Goal: Task Accomplishment & Management: Use online tool/utility

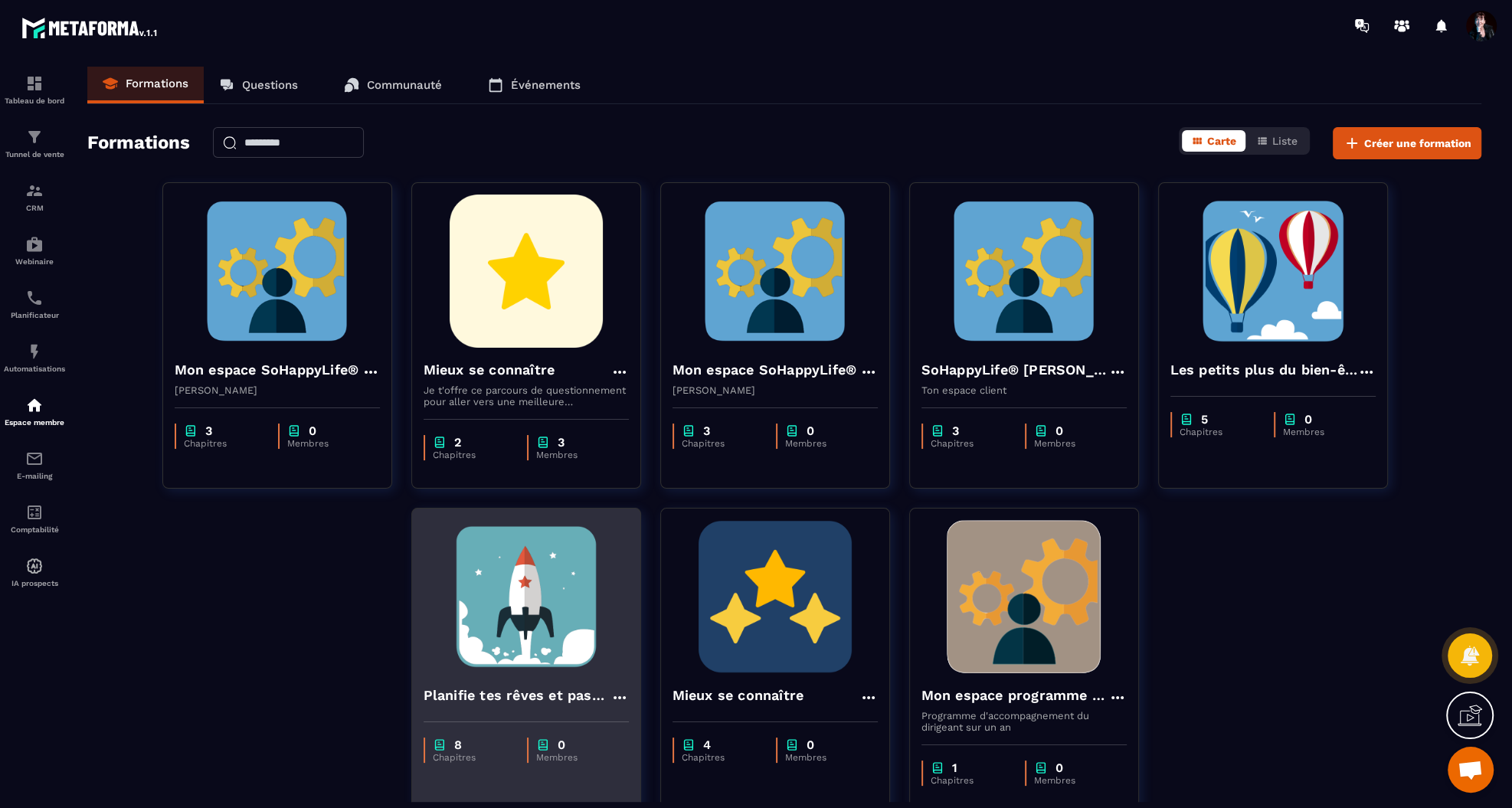
scroll to position [10007, 0]
click at [522, 613] on img at bounding box center [526, 597] width 206 height 154
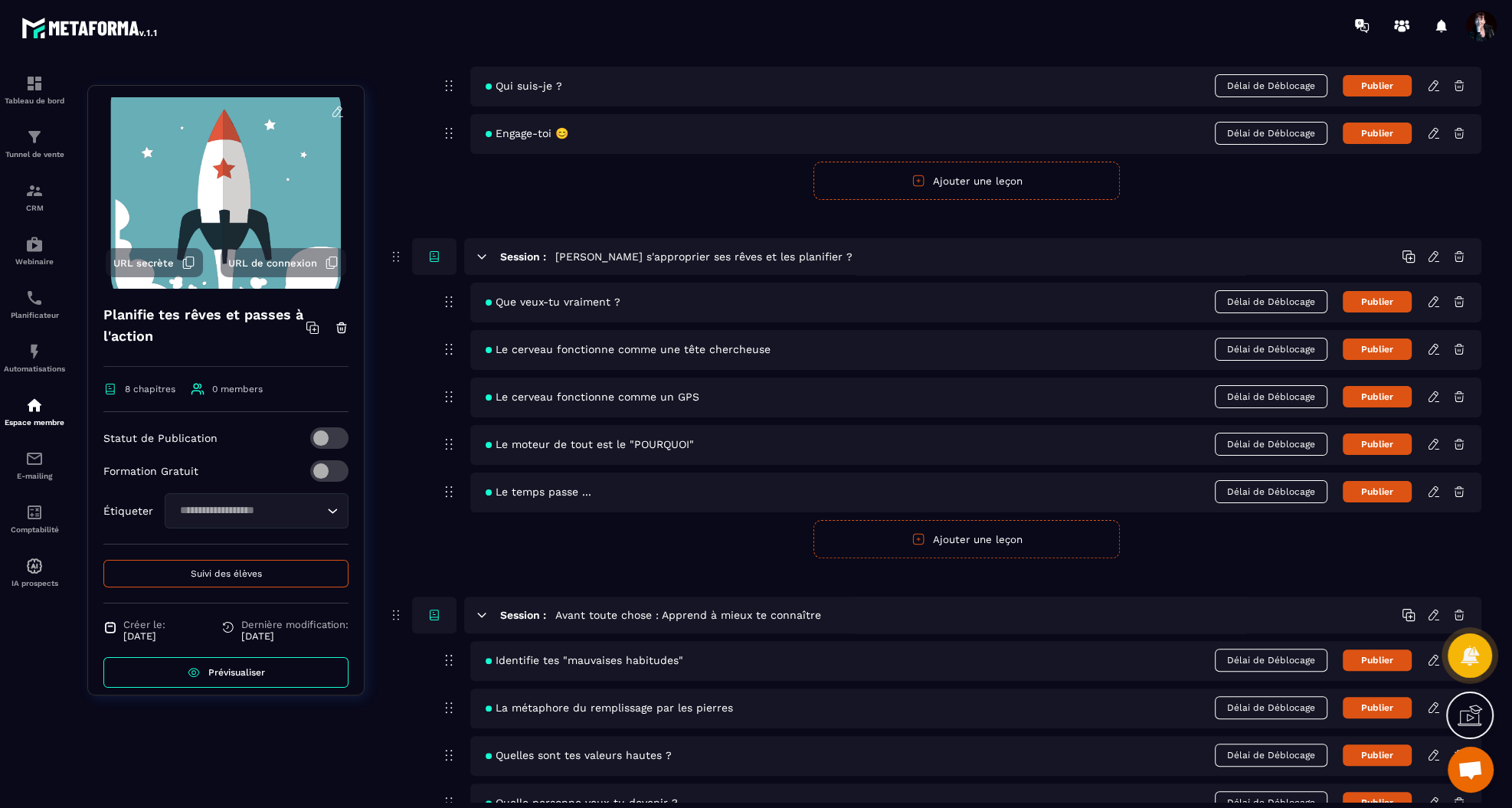
scroll to position [270, 0]
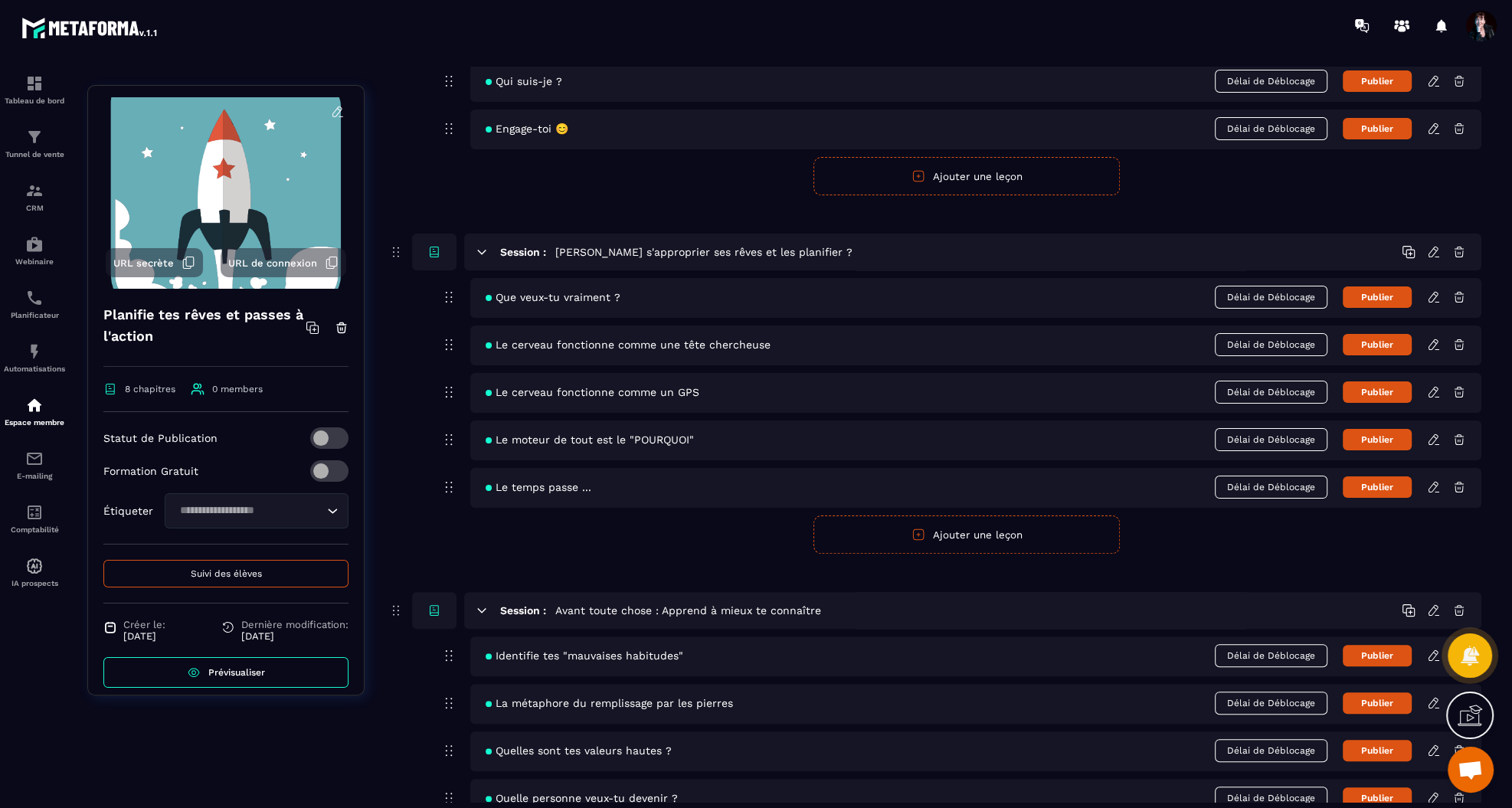
click at [1434, 302] on div "Que veux-tu vraiment ? Délai de Déblocage Publier" at bounding box center [975, 298] width 1011 height 40
click at [1433, 294] on icon at bounding box center [1434, 297] width 14 height 14
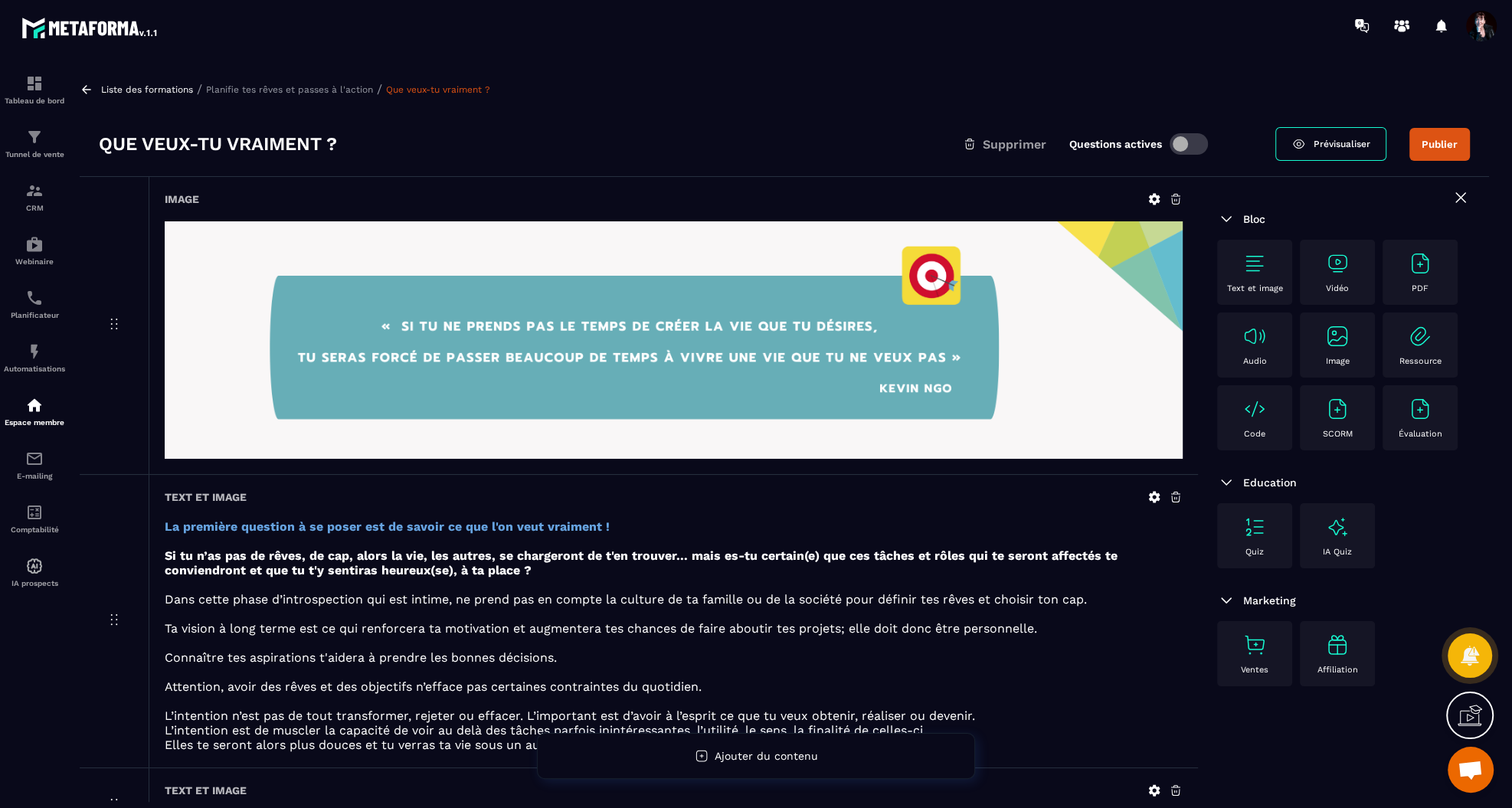
click at [172, 89] on p "Liste des formations" at bounding box center [148, 90] width 92 height 11
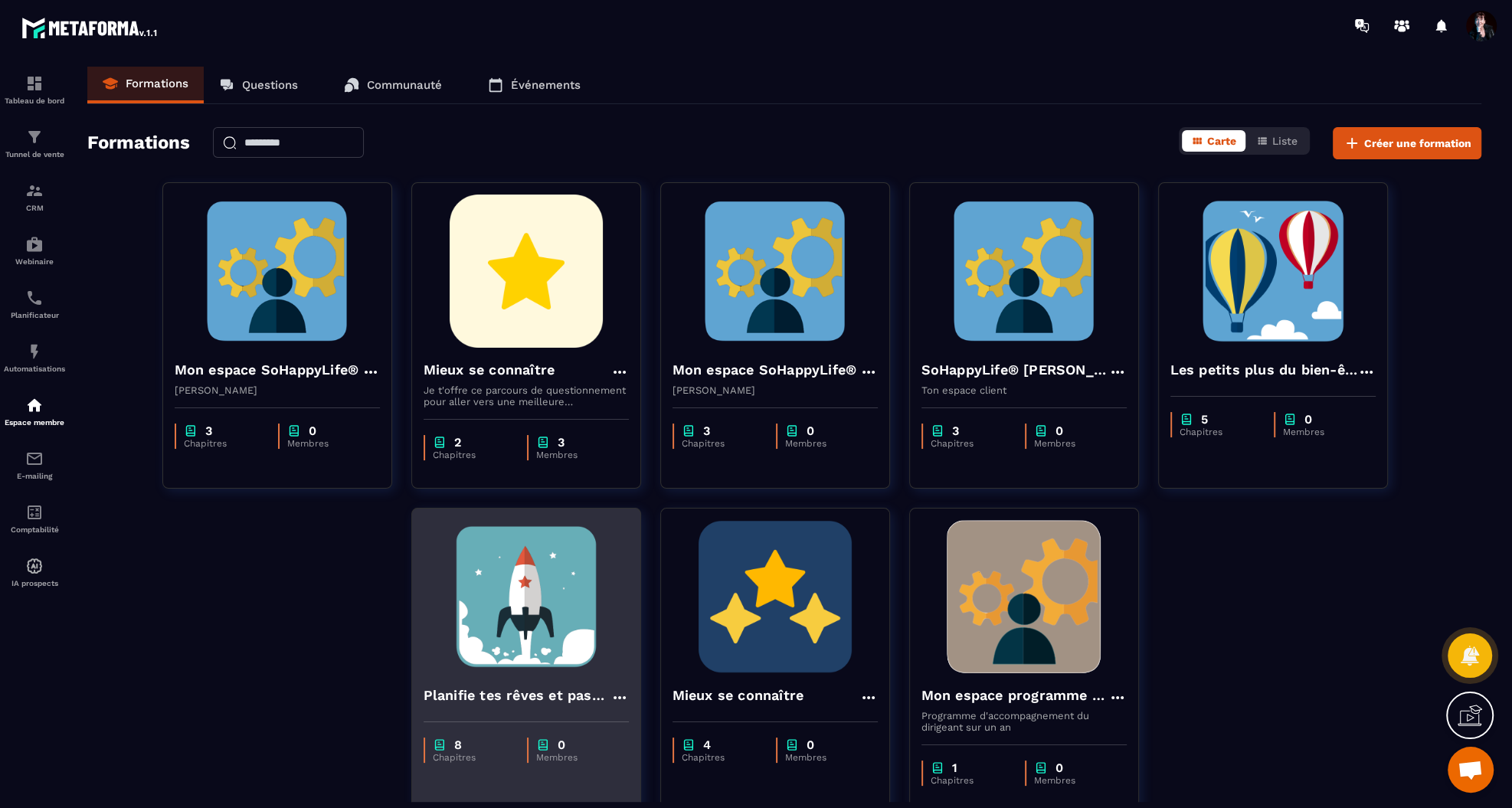
click at [564, 565] on img at bounding box center [526, 597] width 206 height 154
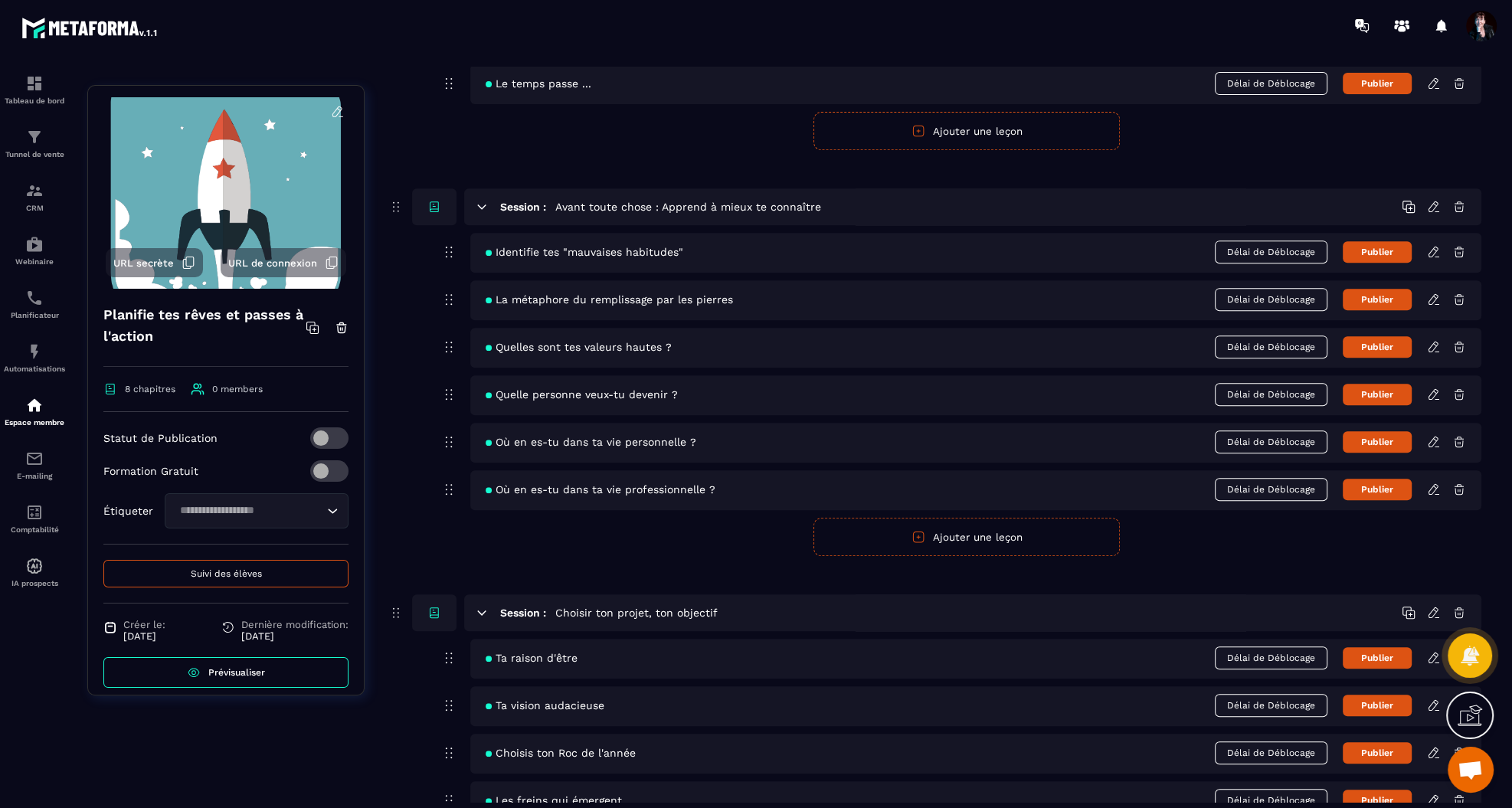
scroll to position [682, 0]
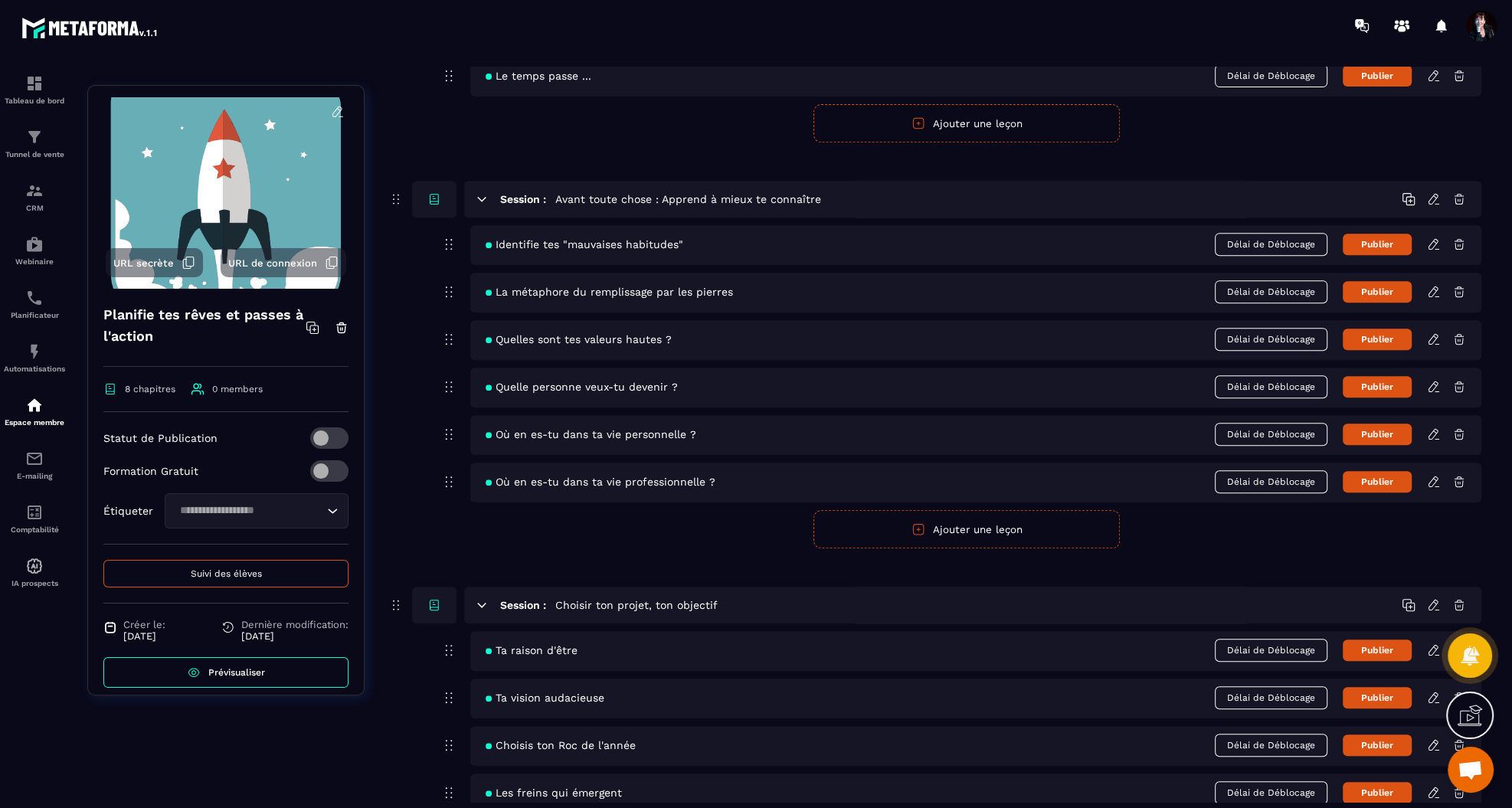
click at [1432, 381] on icon at bounding box center [1433, 387] width 9 height 10
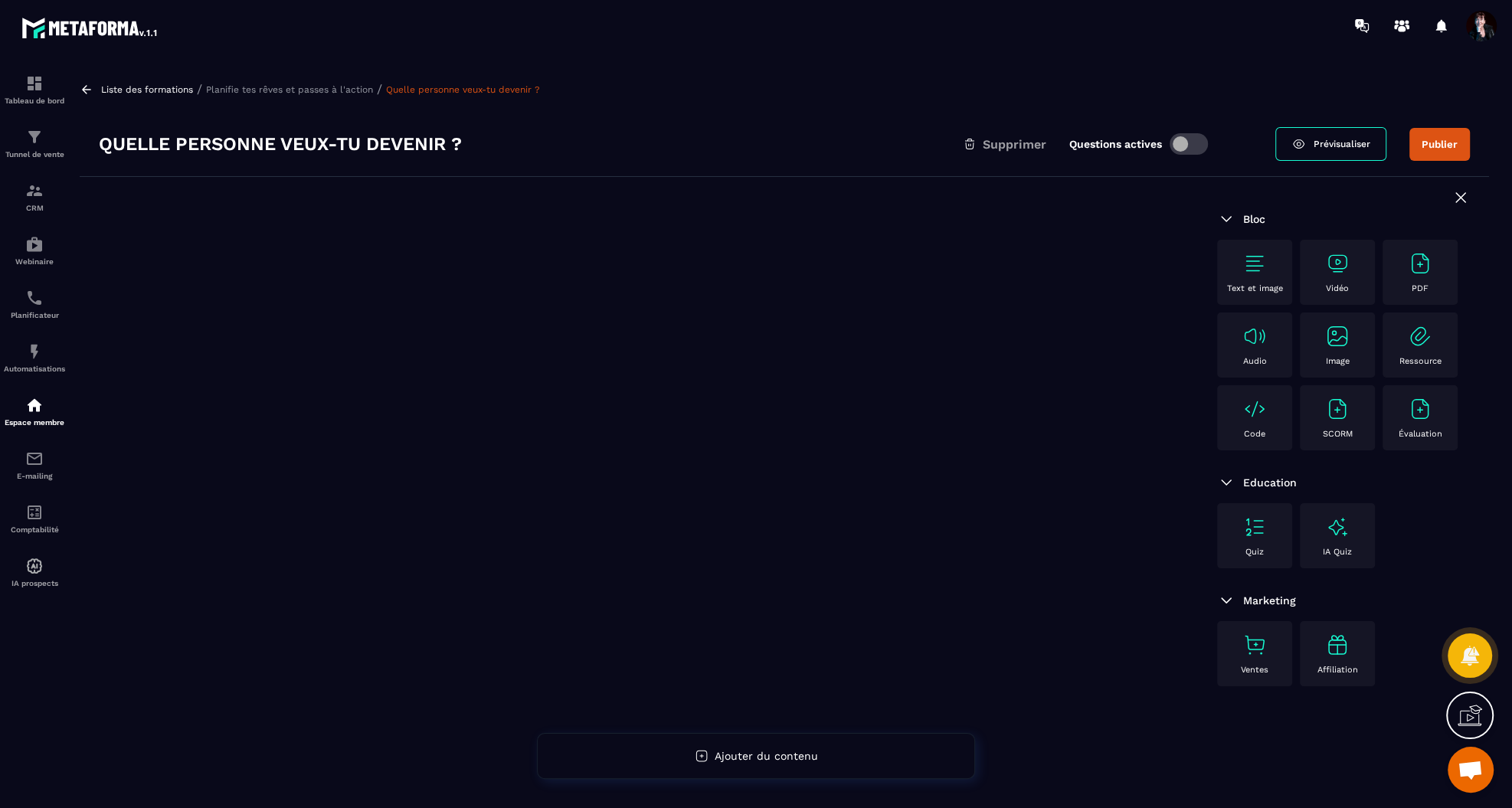
click at [319, 90] on p "Planifie tes rêves et passes à l'action" at bounding box center [290, 90] width 167 height 11
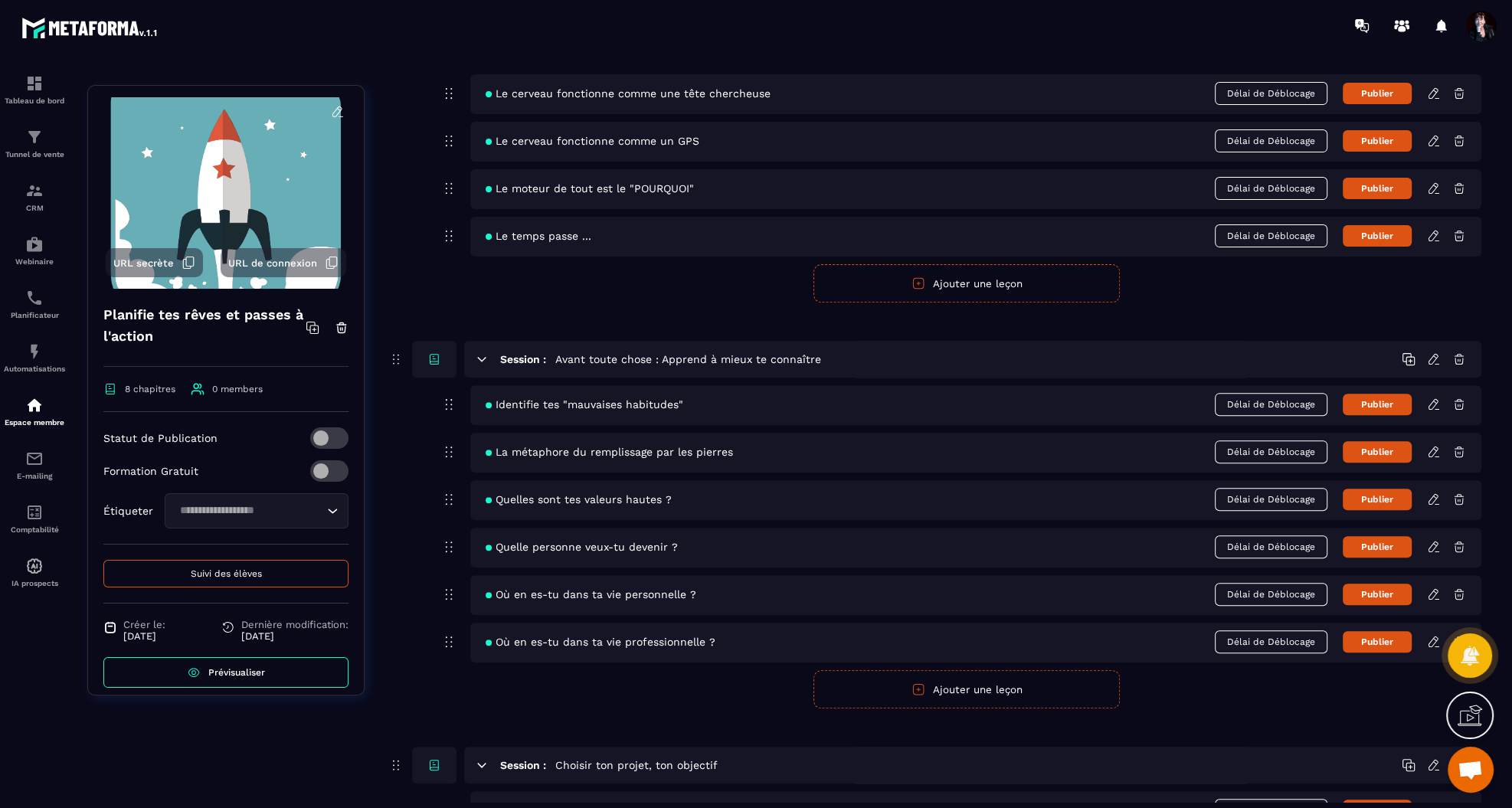
scroll to position [569, 0]
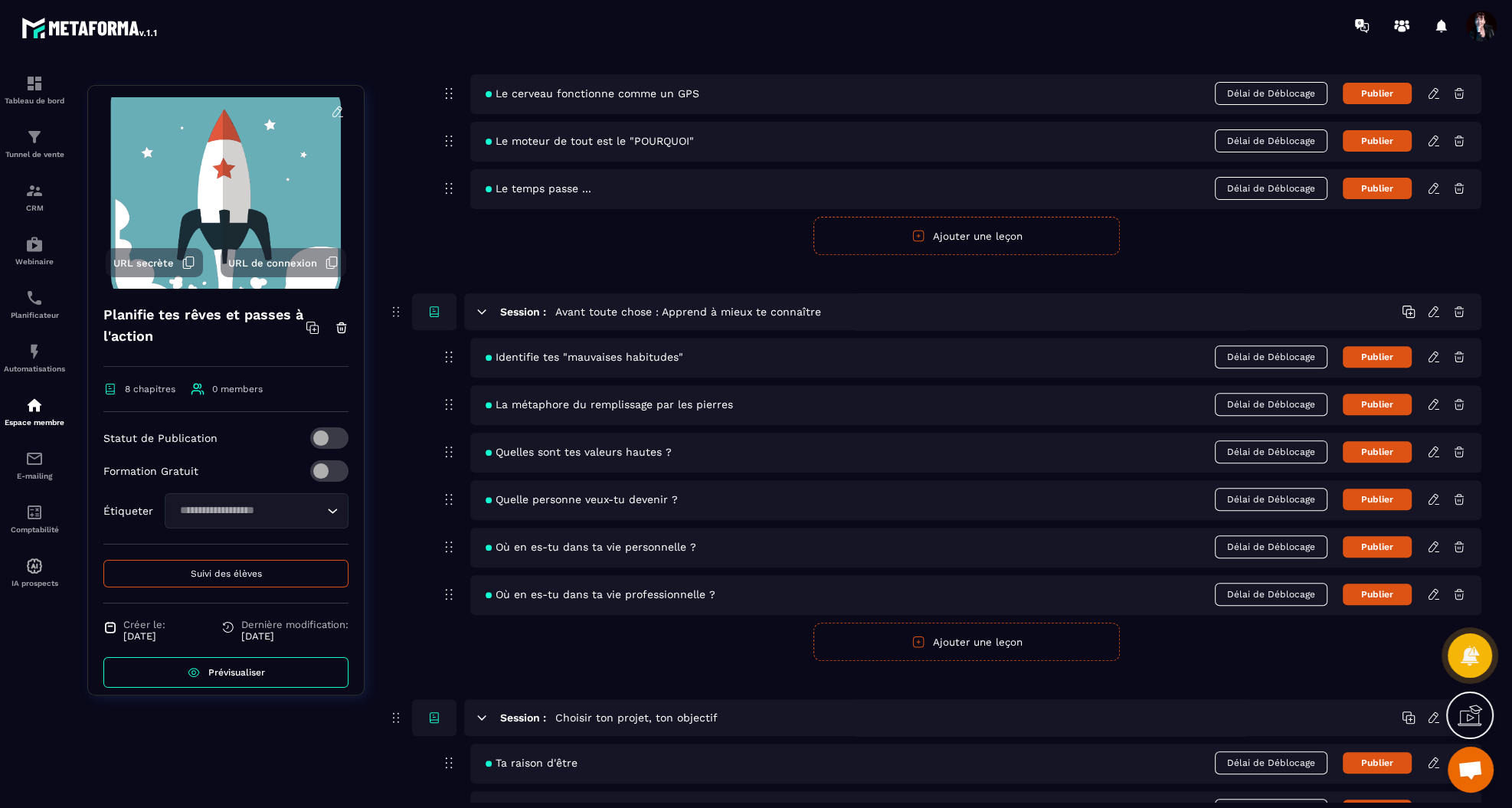
click at [1430, 540] on icon at bounding box center [1434, 547] width 14 height 14
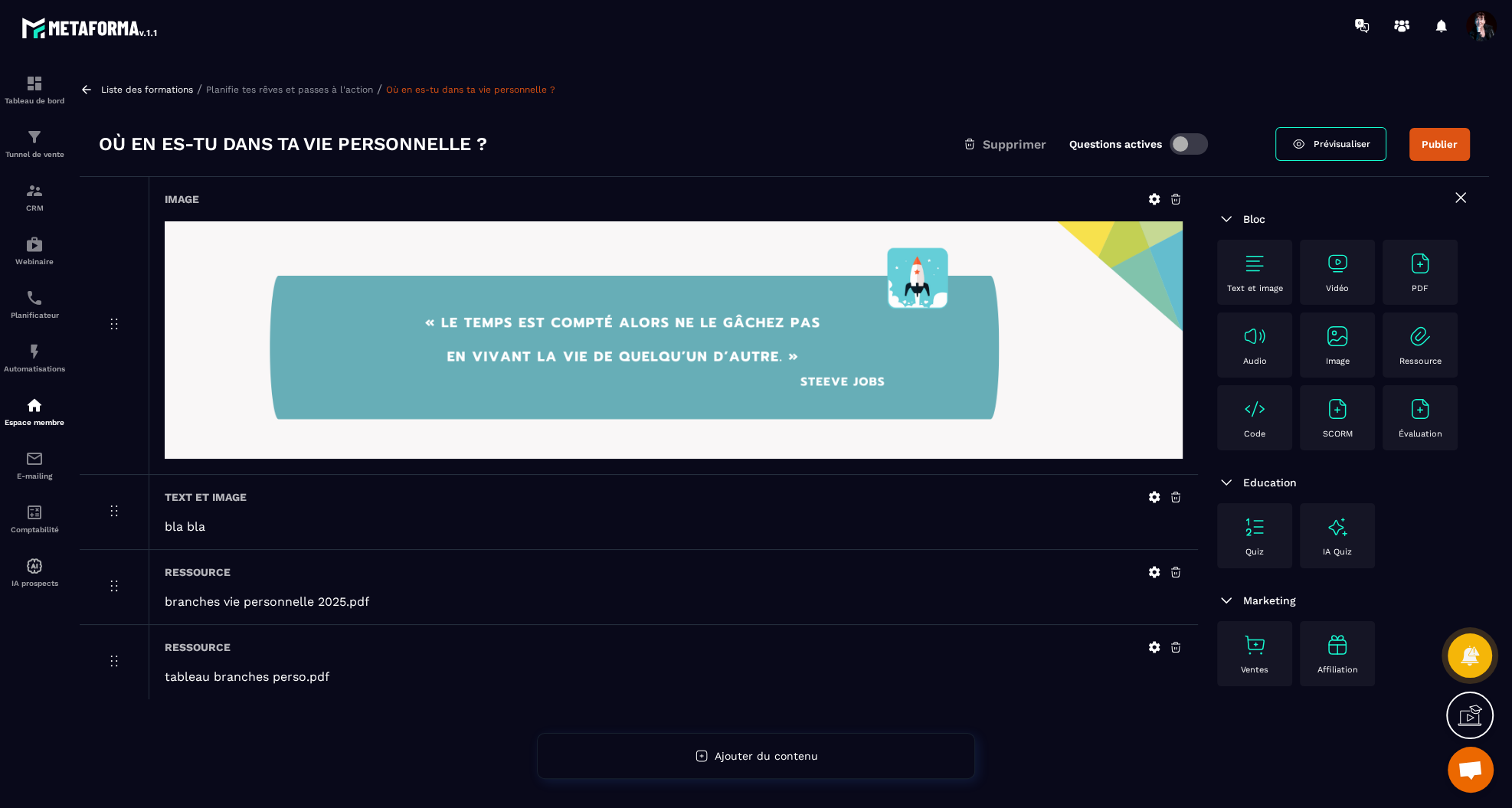
click at [325, 91] on p "Planifie tes rêves et passes à l'action" at bounding box center [290, 90] width 167 height 11
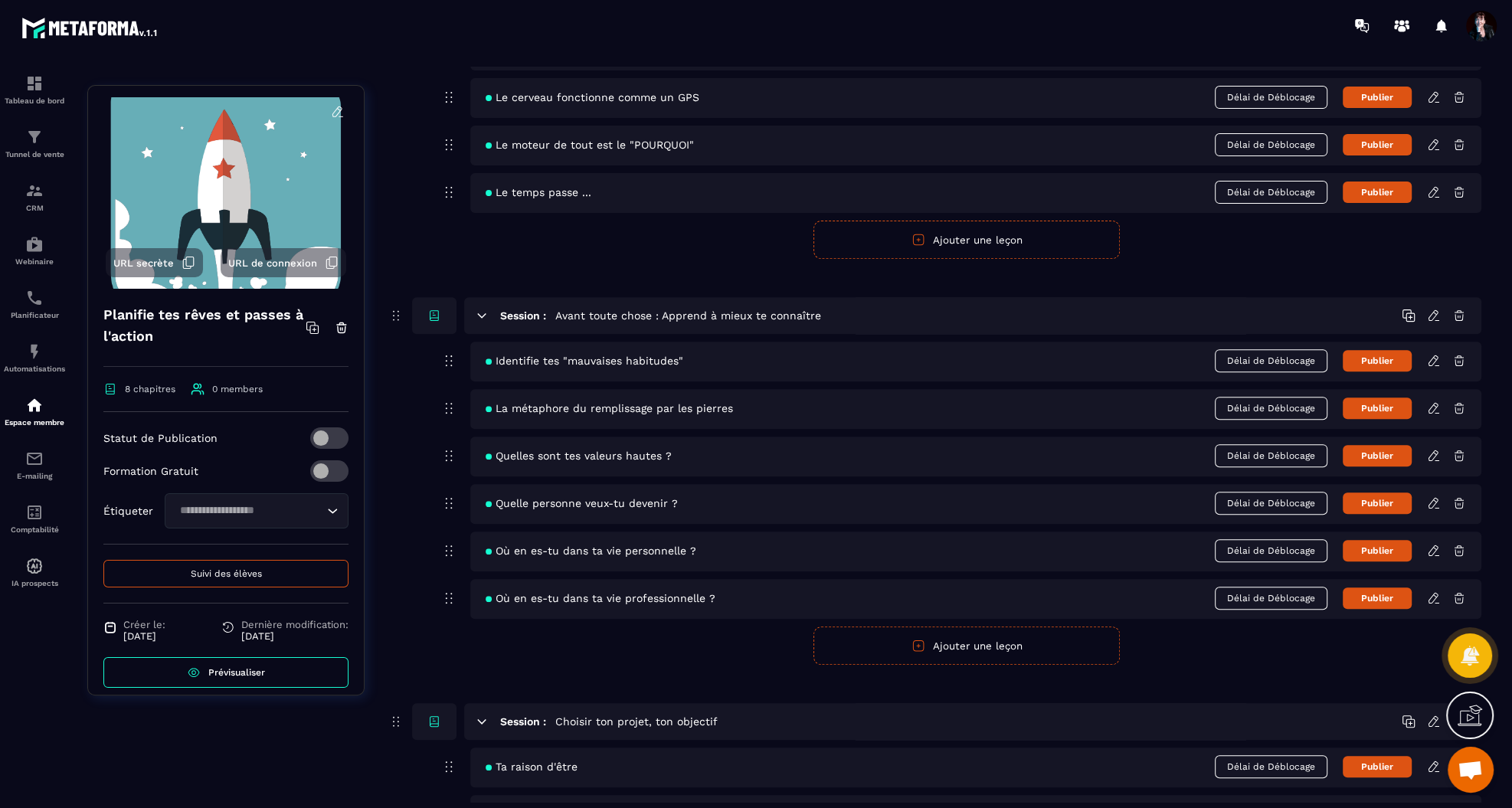
scroll to position [567, 0]
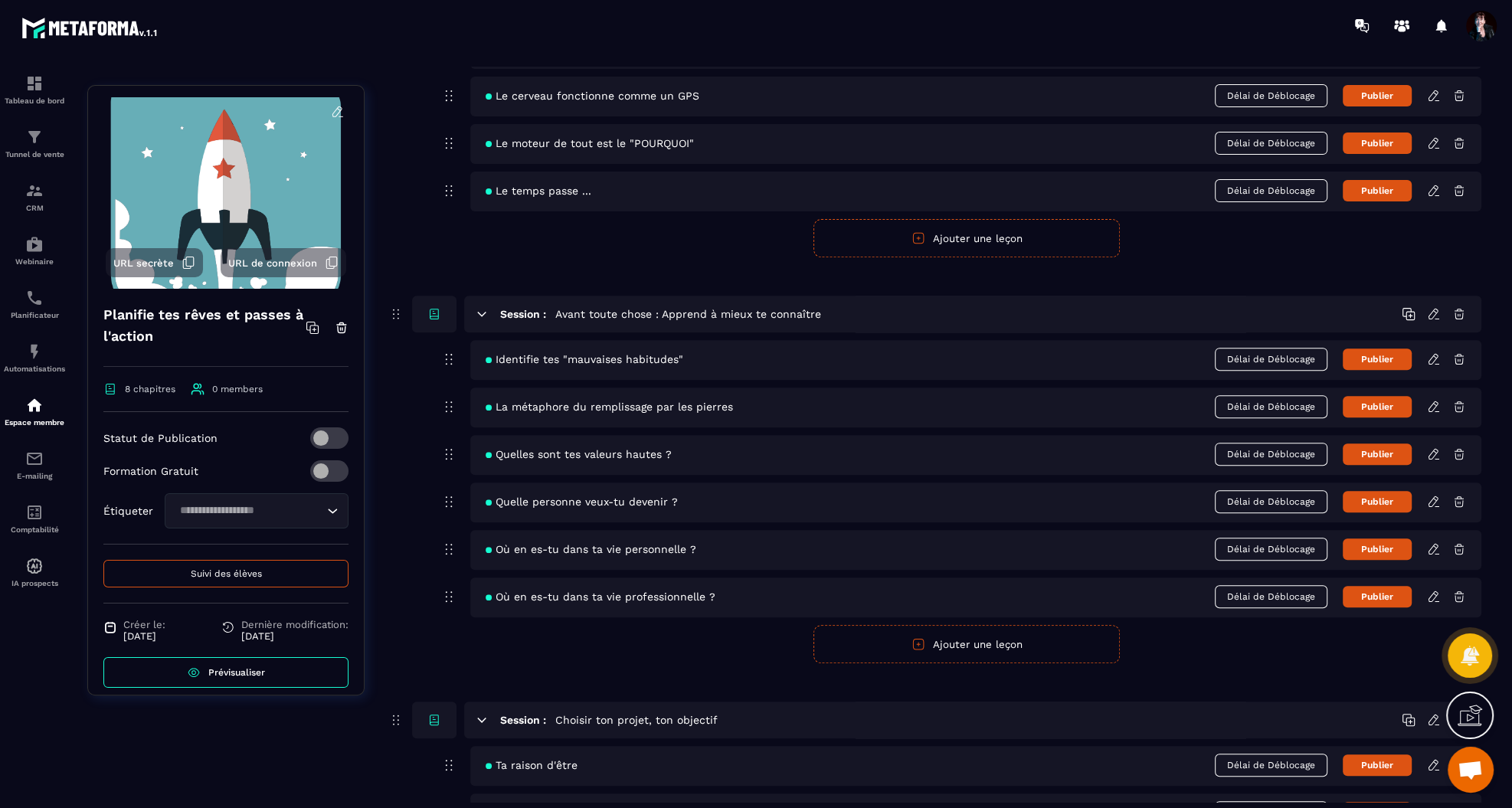
click at [1432, 590] on icon at bounding box center [1434, 596] width 14 height 14
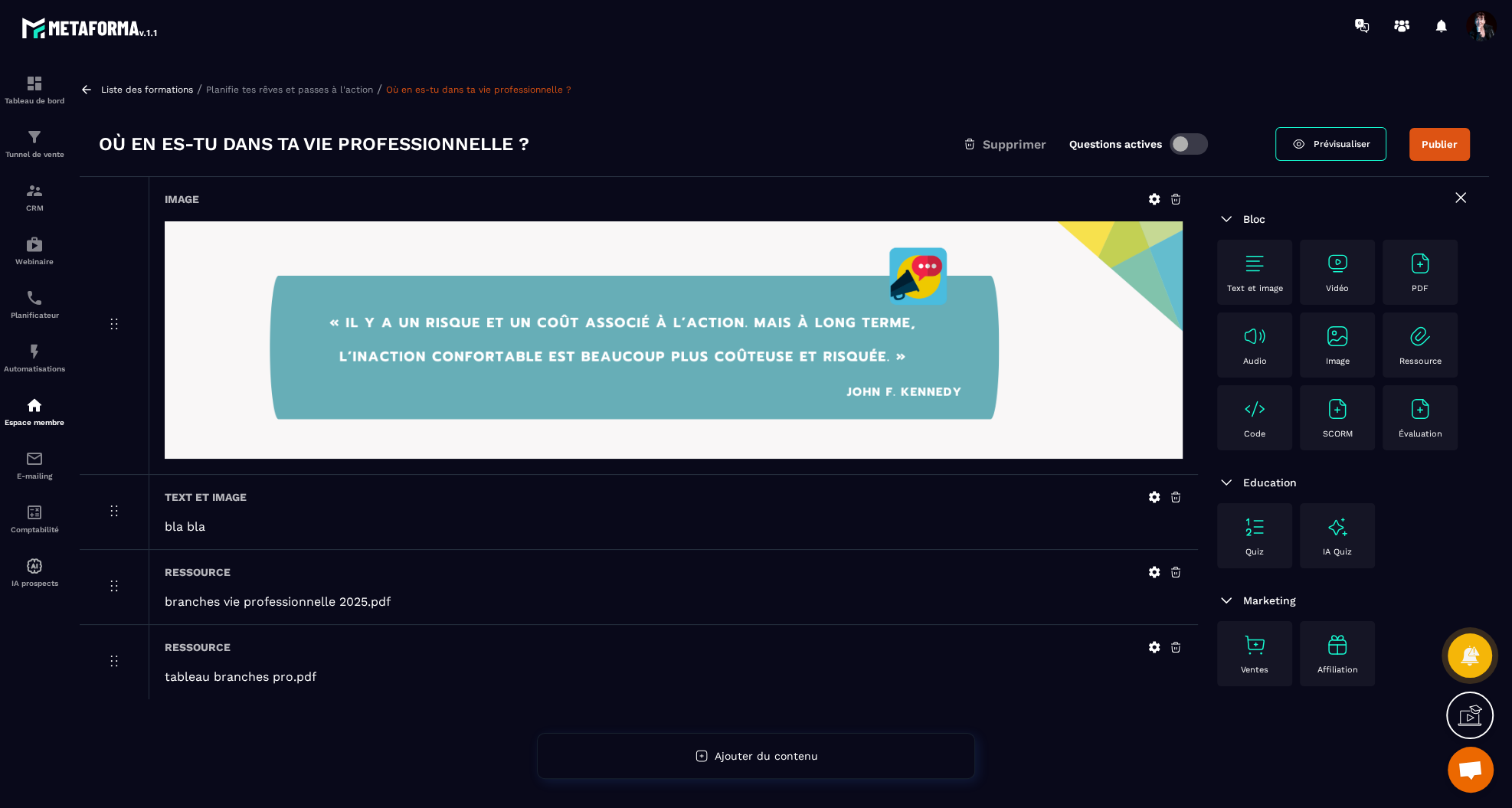
click at [315, 89] on p "Planifie tes rêves et passes à l'action" at bounding box center [290, 90] width 167 height 11
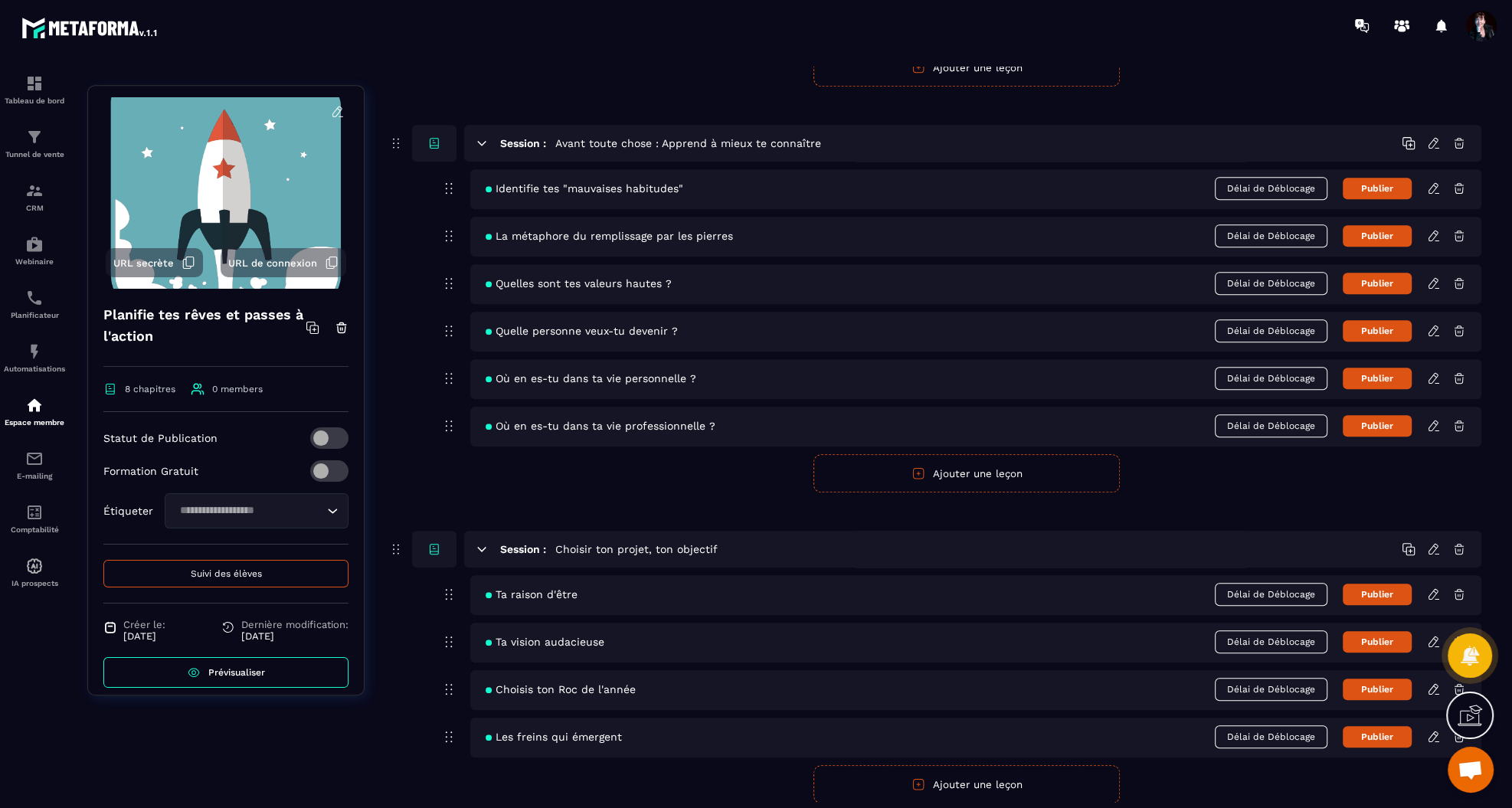
scroll to position [747, 0]
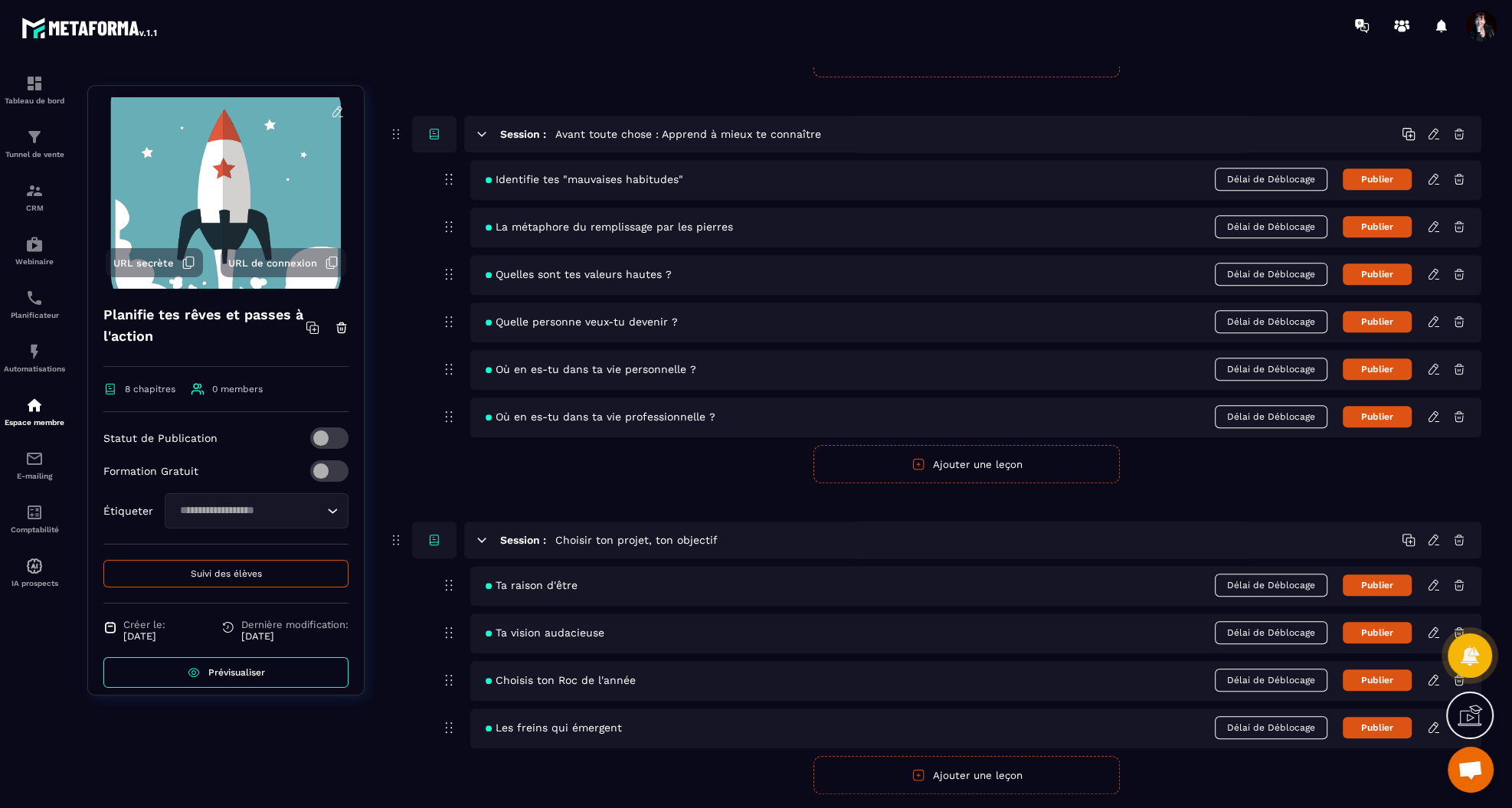
click at [940, 459] on button "Ajouter une leçon" at bounding box center [966, 464] width 306 height 38
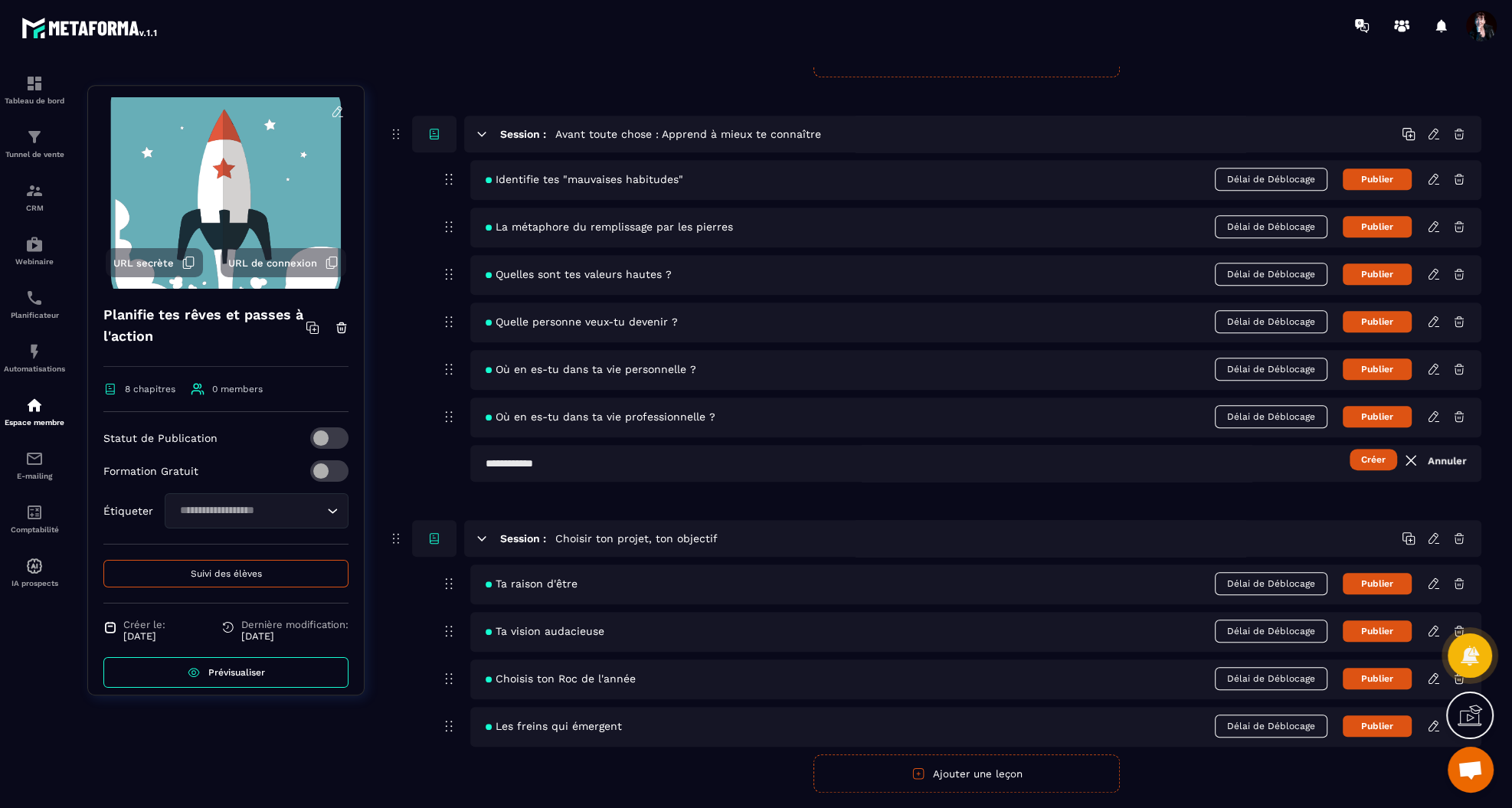
click at [710, 467] on input "text" at bounding box center [975, 463] width 1011 height 37
type input "**********"
click at [1369, 453] on button "Créer" at bounding box center [1373, 459] width 48 height 21
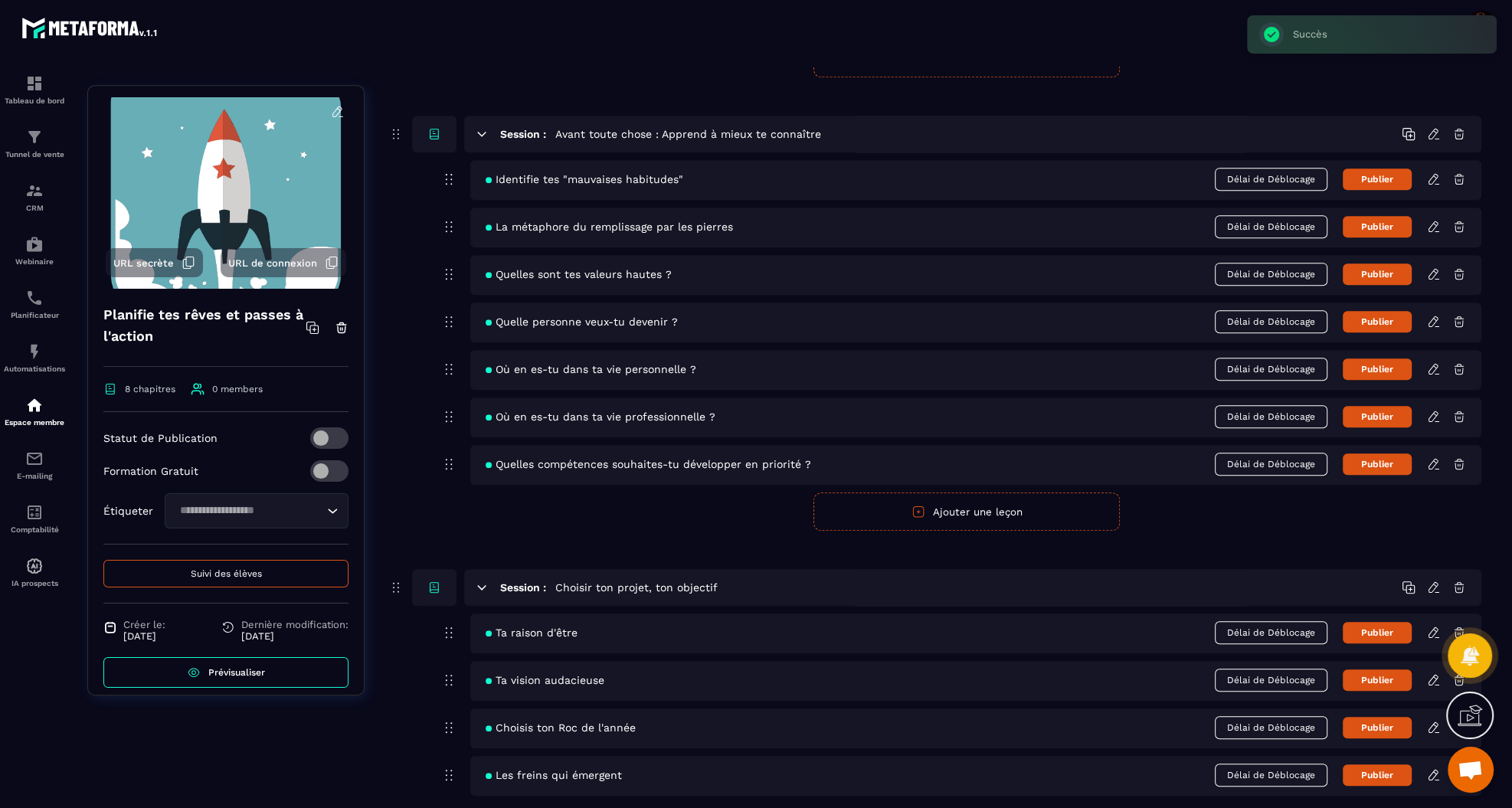
click at [1435, 457] on icon at bounding box center [1434, 464] width 14 height 14
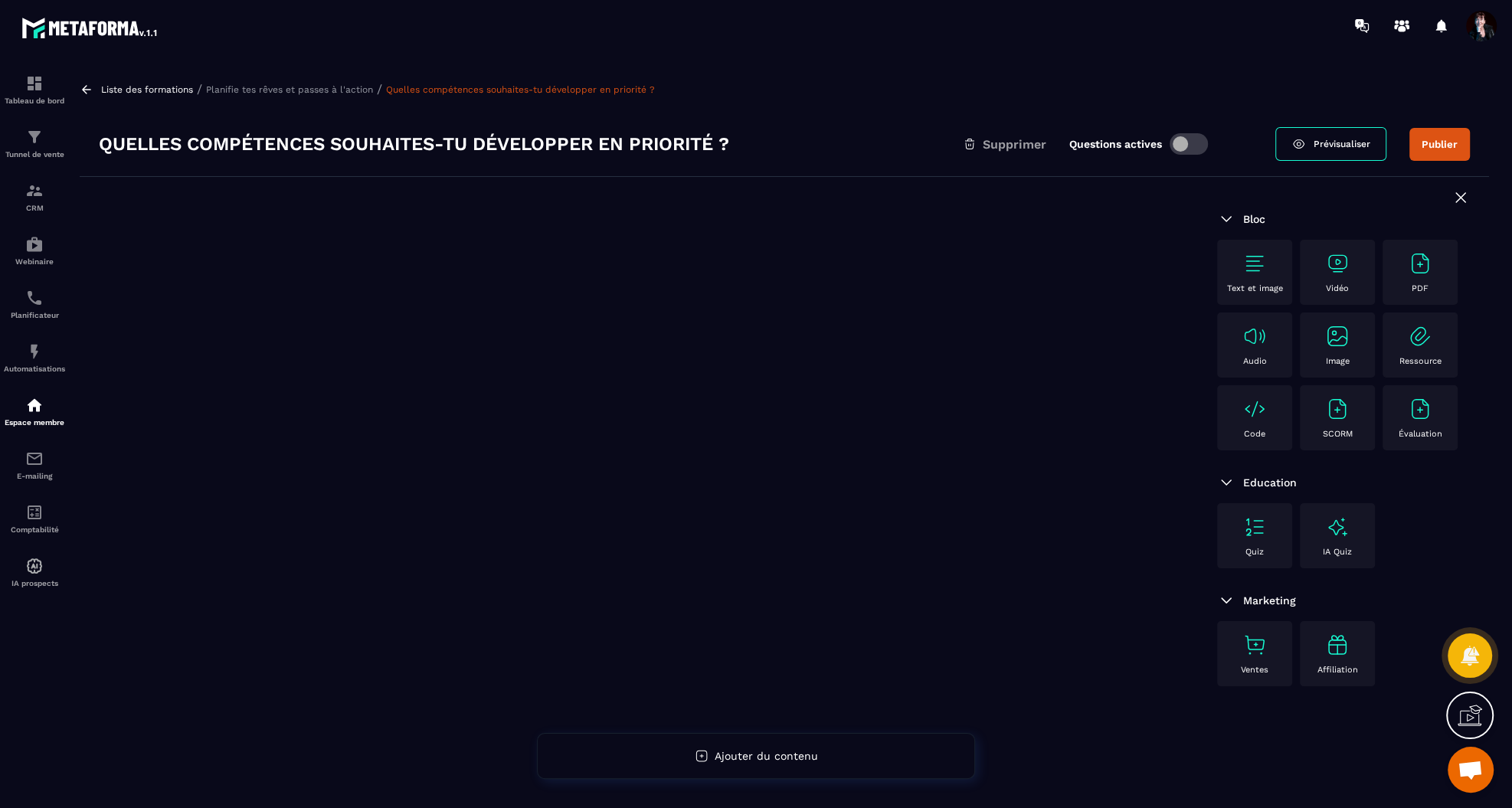
click at [1177, 142] on span at bounding box center [1188, 143] width 38 height 21
click at [1255, 280] on div "Text et image" at bounding box center [1254, 272] width 60 height 42
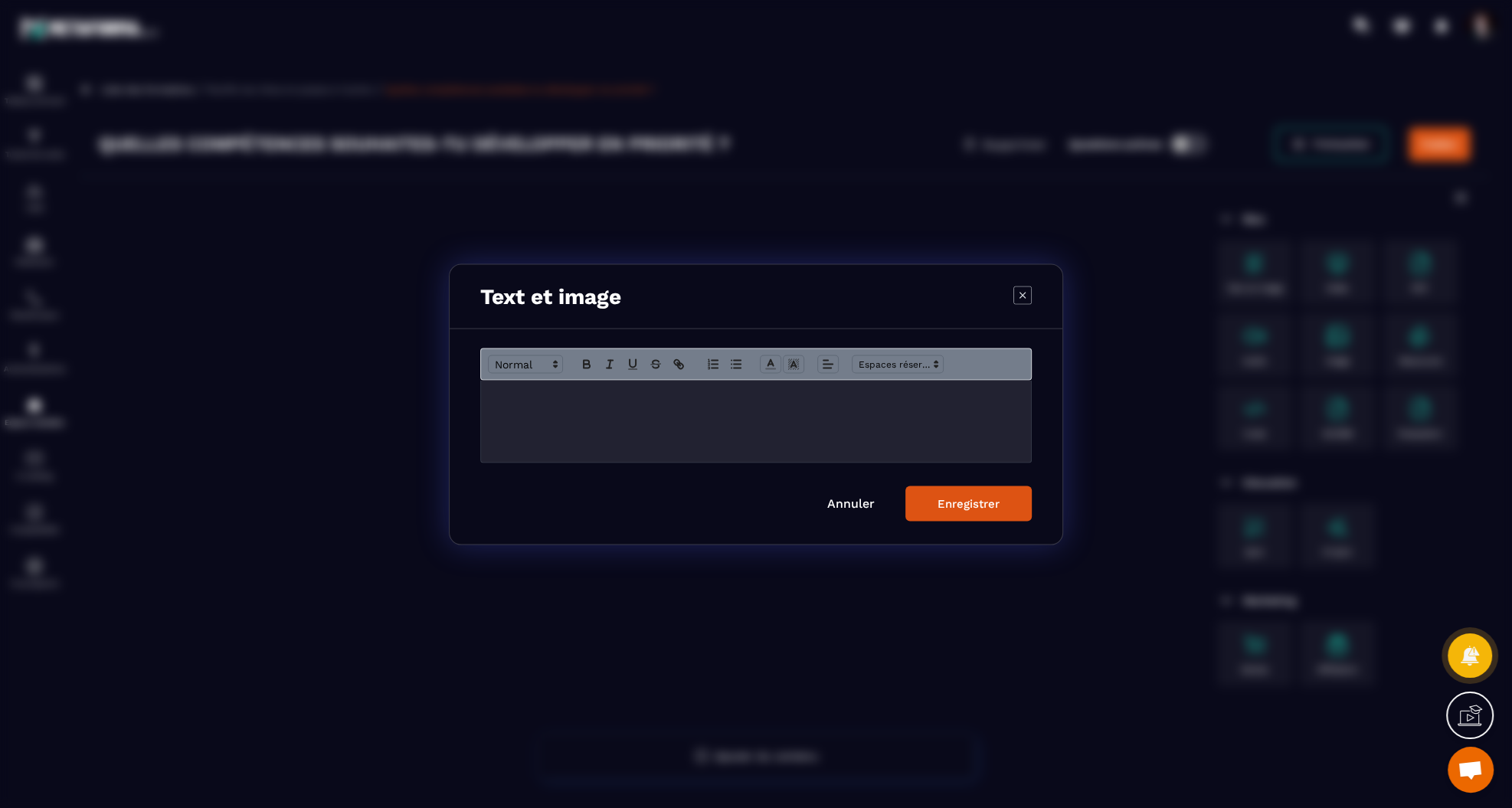
click at [749, 420] on div "Modal window" at bounding box center [756, 421] width 550 height 82
click at [997, 503] on div "Enregistrer" at bounding box center [968, 503] width 62 height 14
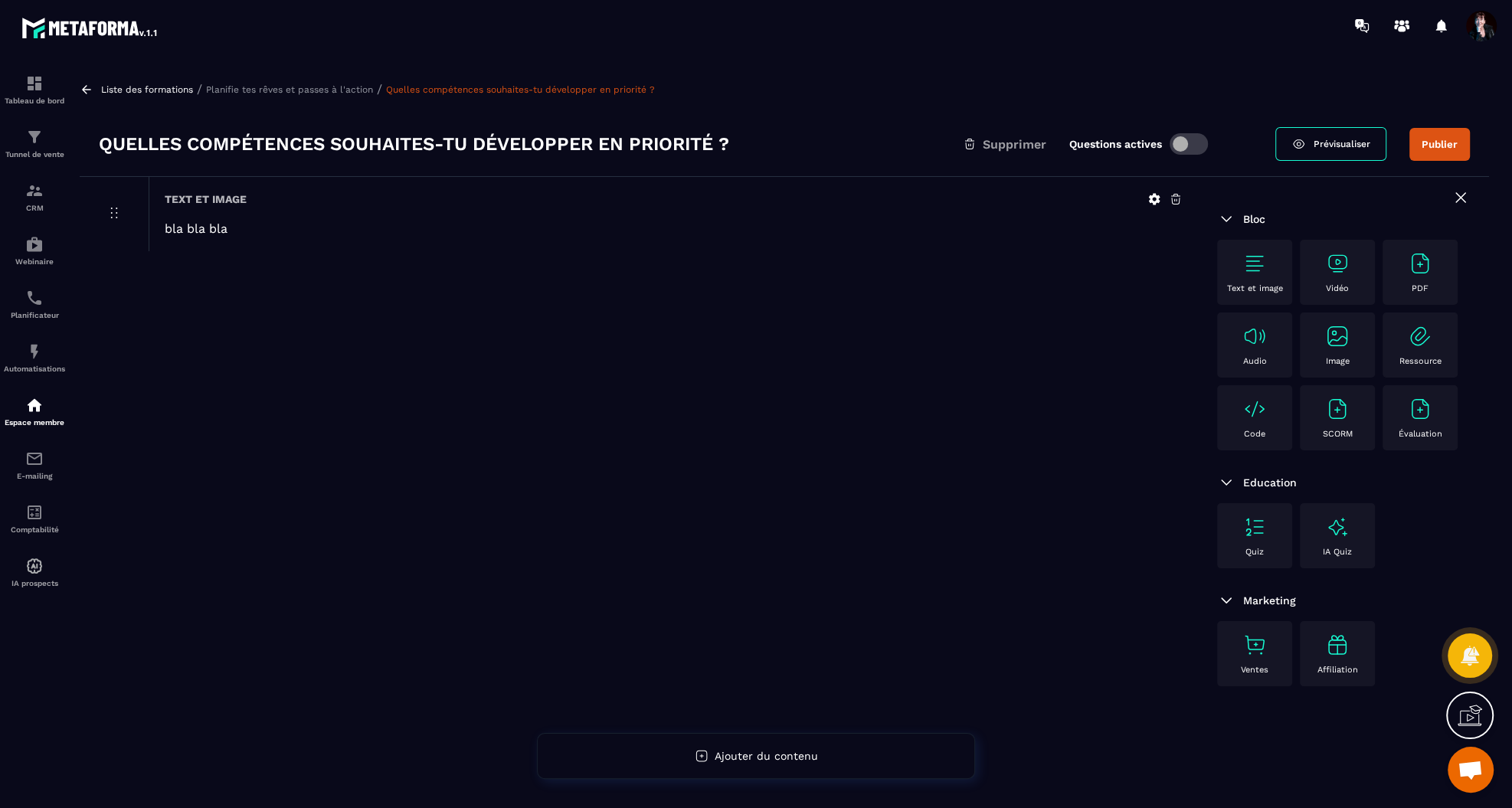
click at [1412, 263] on img at bounding box center [1420, 264] width 25 height 25
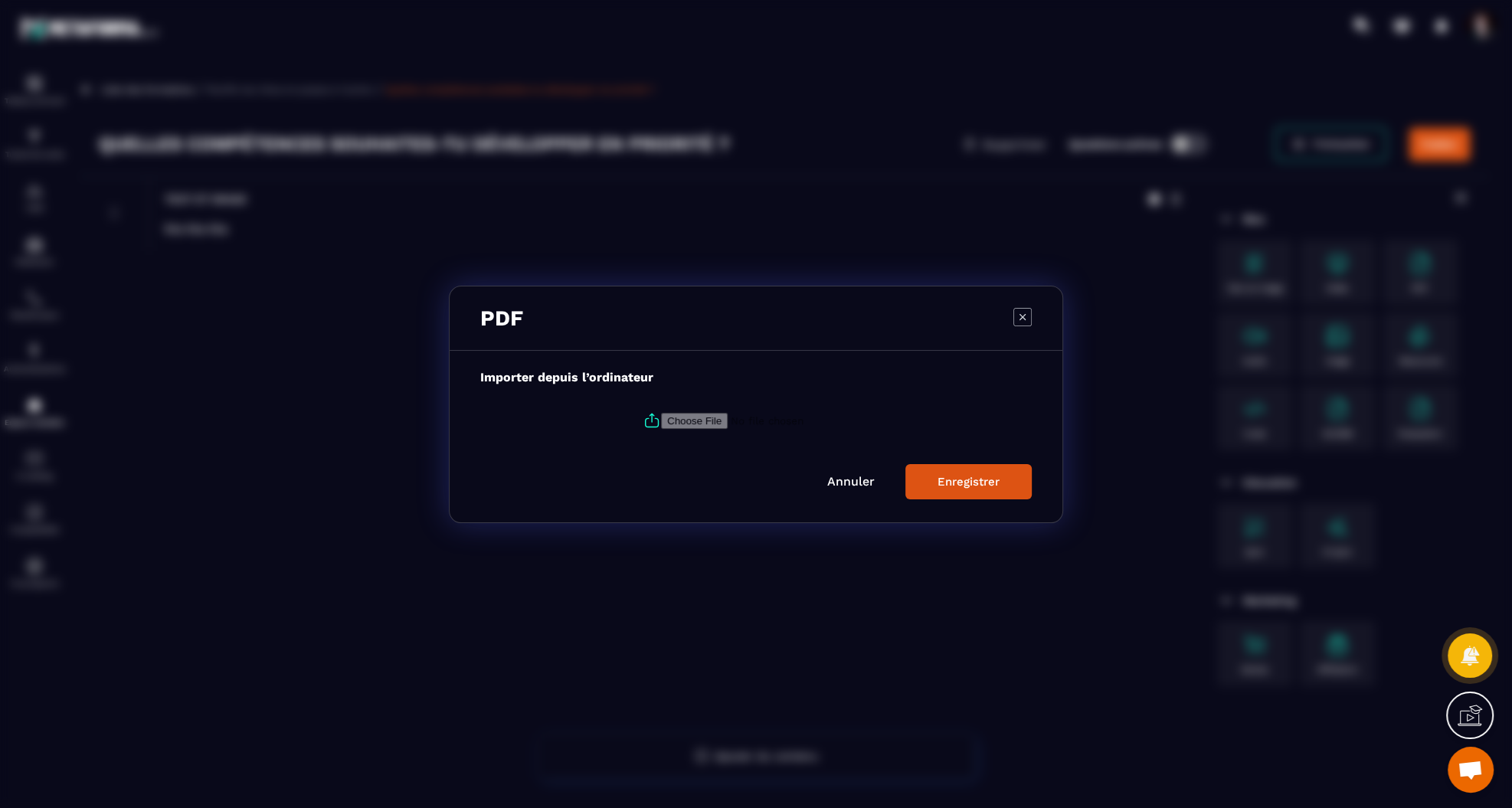
click at [648, 421] on icon "Modal window" at bounding box center [652, 421] width 19 height 19
click at [661, 421] on input "Modal window" at bounding box center [765, 420] width 208 height 16
type input "**********"
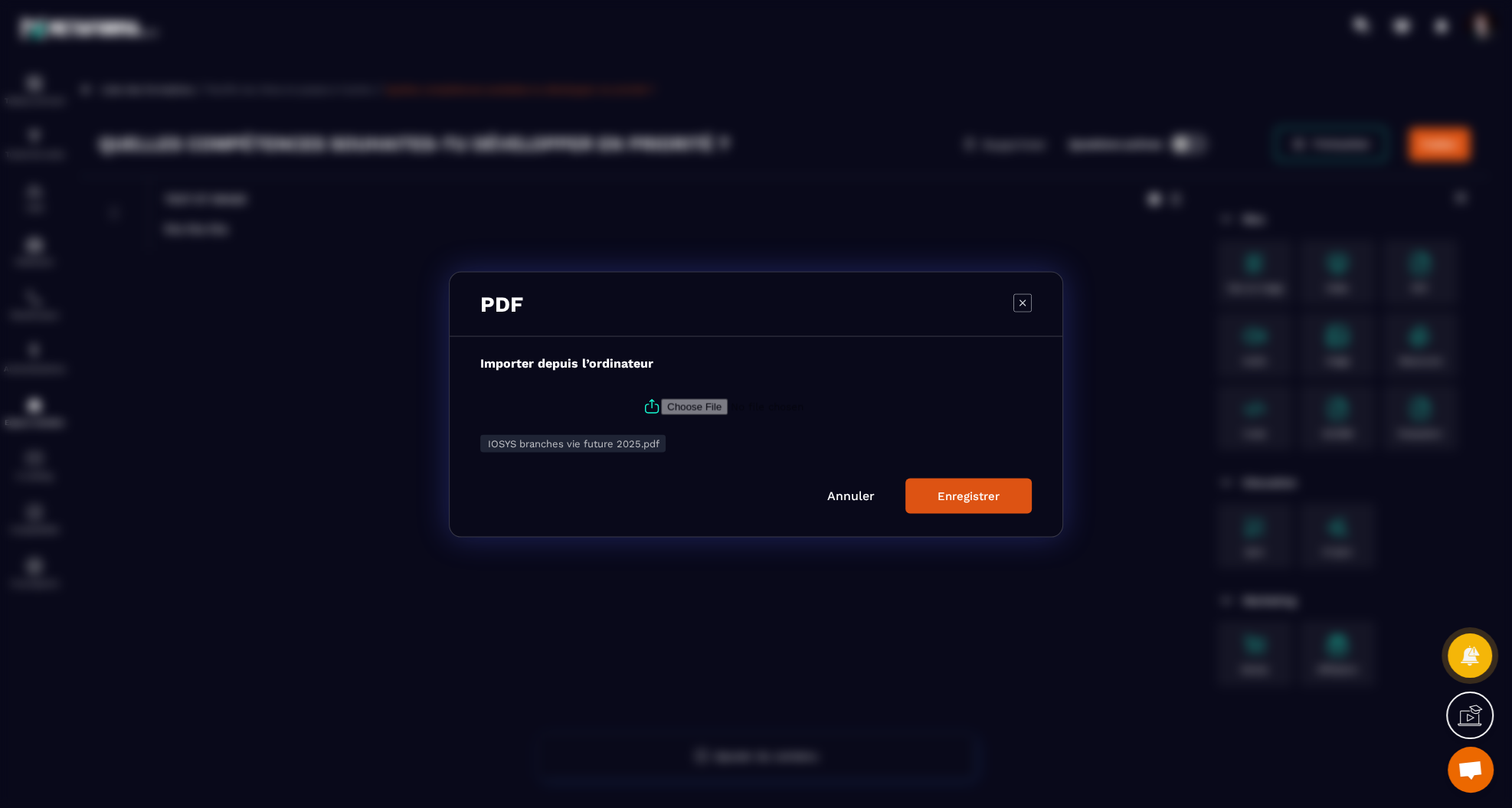
click at [959, 494] on div "Enregistrer" at bounding box center [968, 496] width 62 height 14
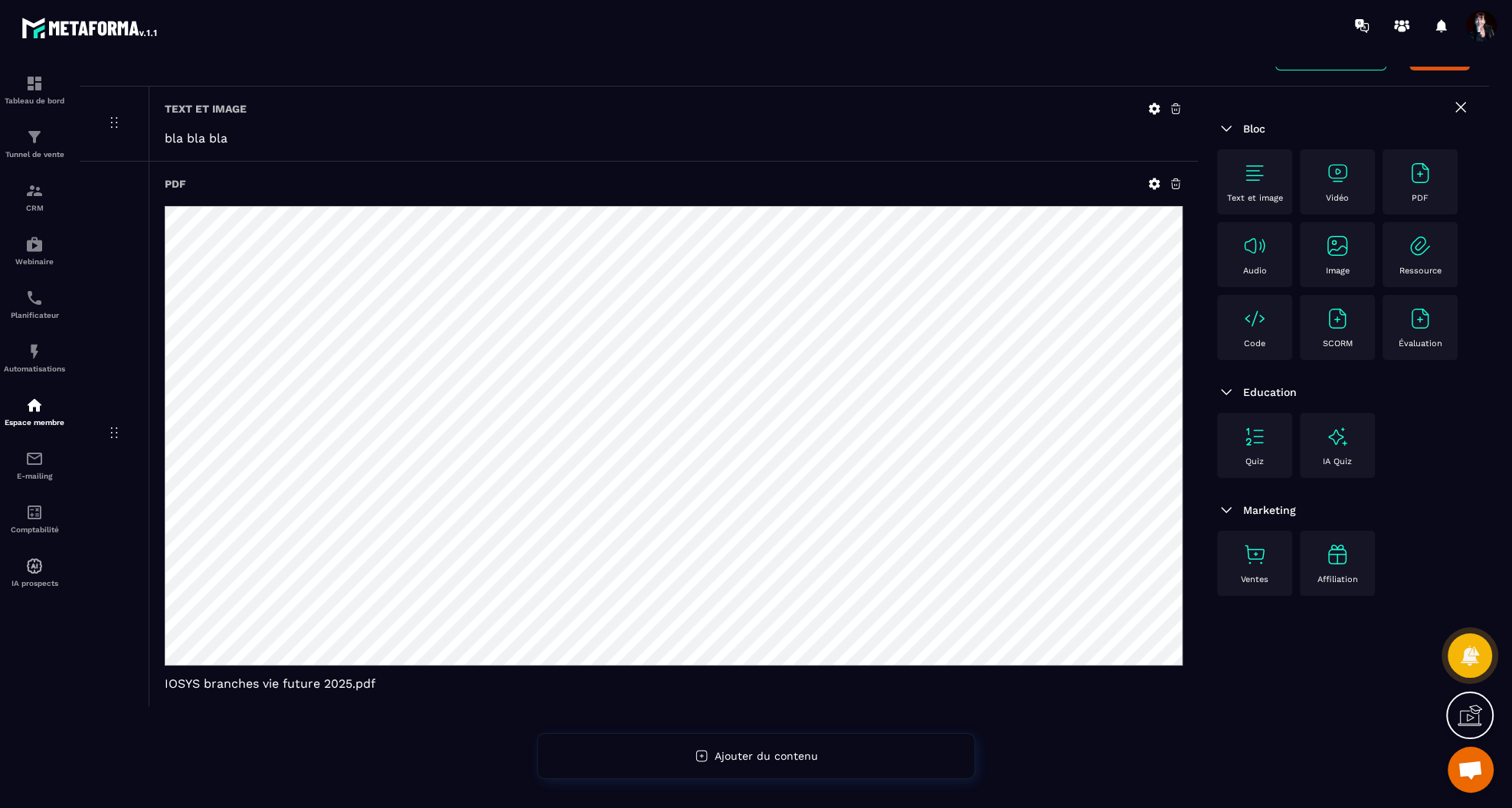
scroll to position [98, 0]
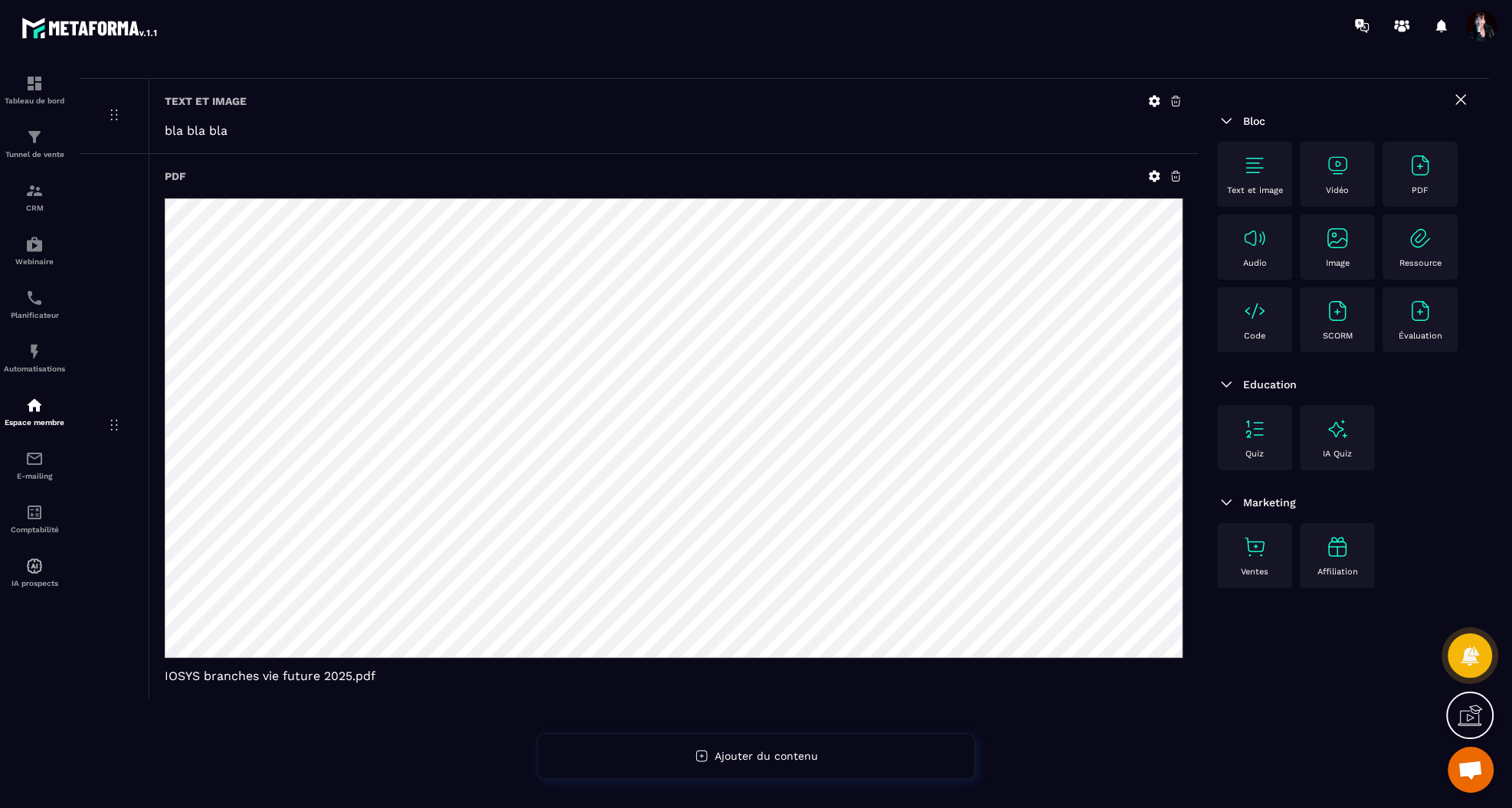
click at [1170, 175] on icon at bounding box center [1175, 176] width 14 height 14
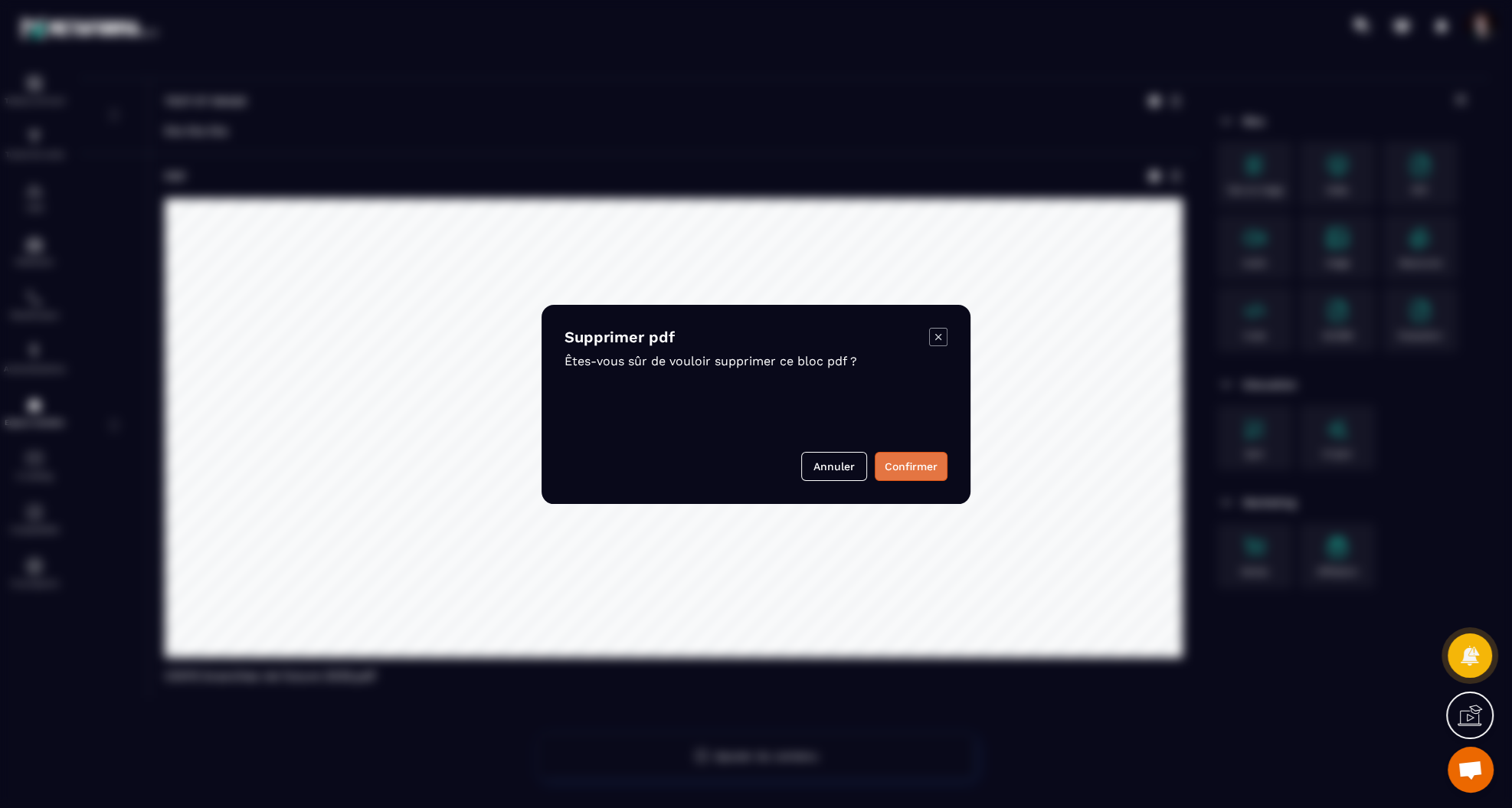
click at [918, 468] on button "Confirmer" at bounding box center [911, 467] width 72 height 29
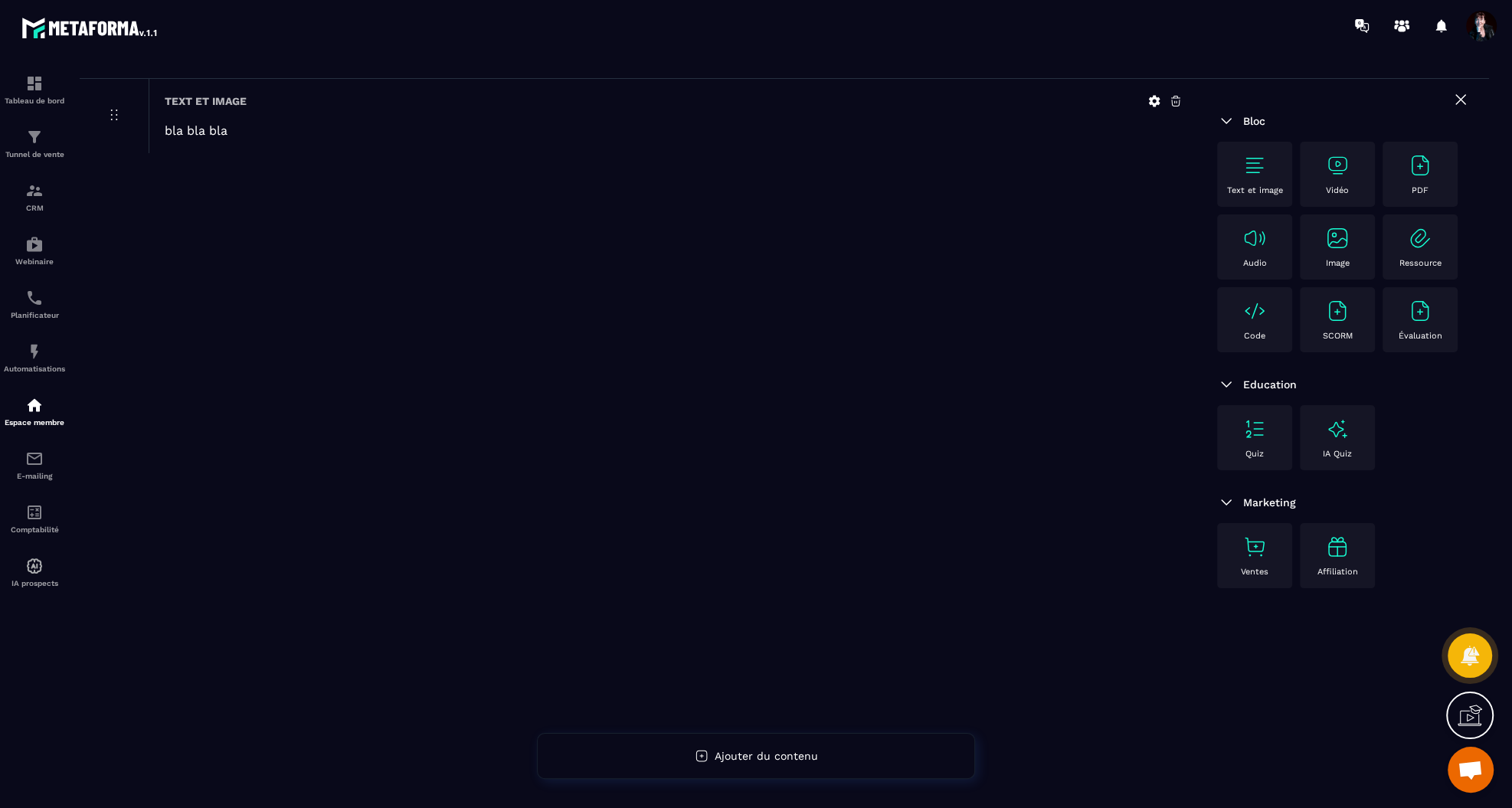
click at [1421, 172] on img at bounding box center [1420, 166] width 25 height 25
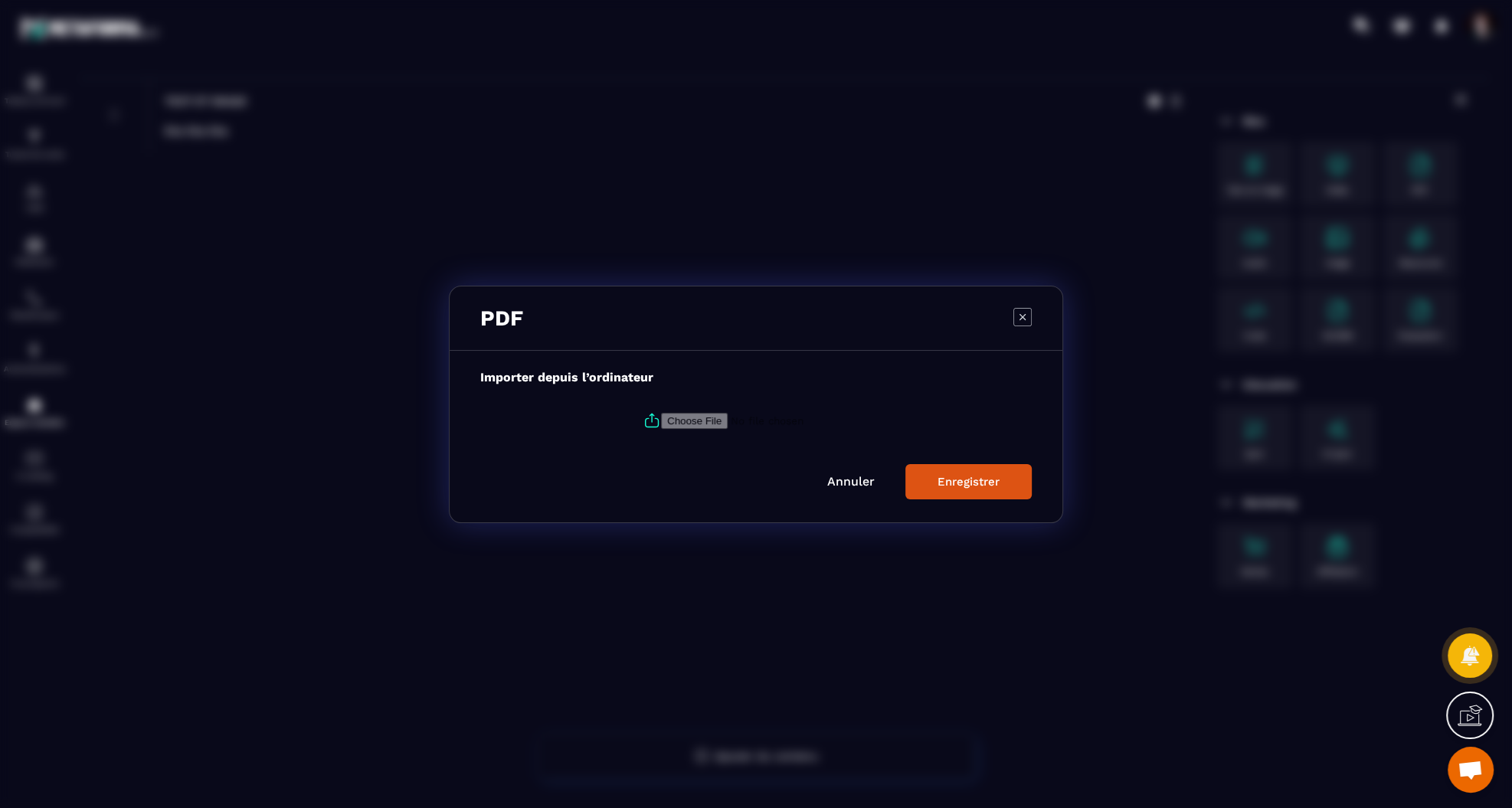
click at [649, 424] on icon "Modal window" at bounding box center [652, 421] width 19 height 19
click at [661, 424] on input "Modal window" at bounding box center [765, 420] width 208 height 16
click at [850, 484] on link "Annuler" at bounding box center [851, 481] width 48 height 15
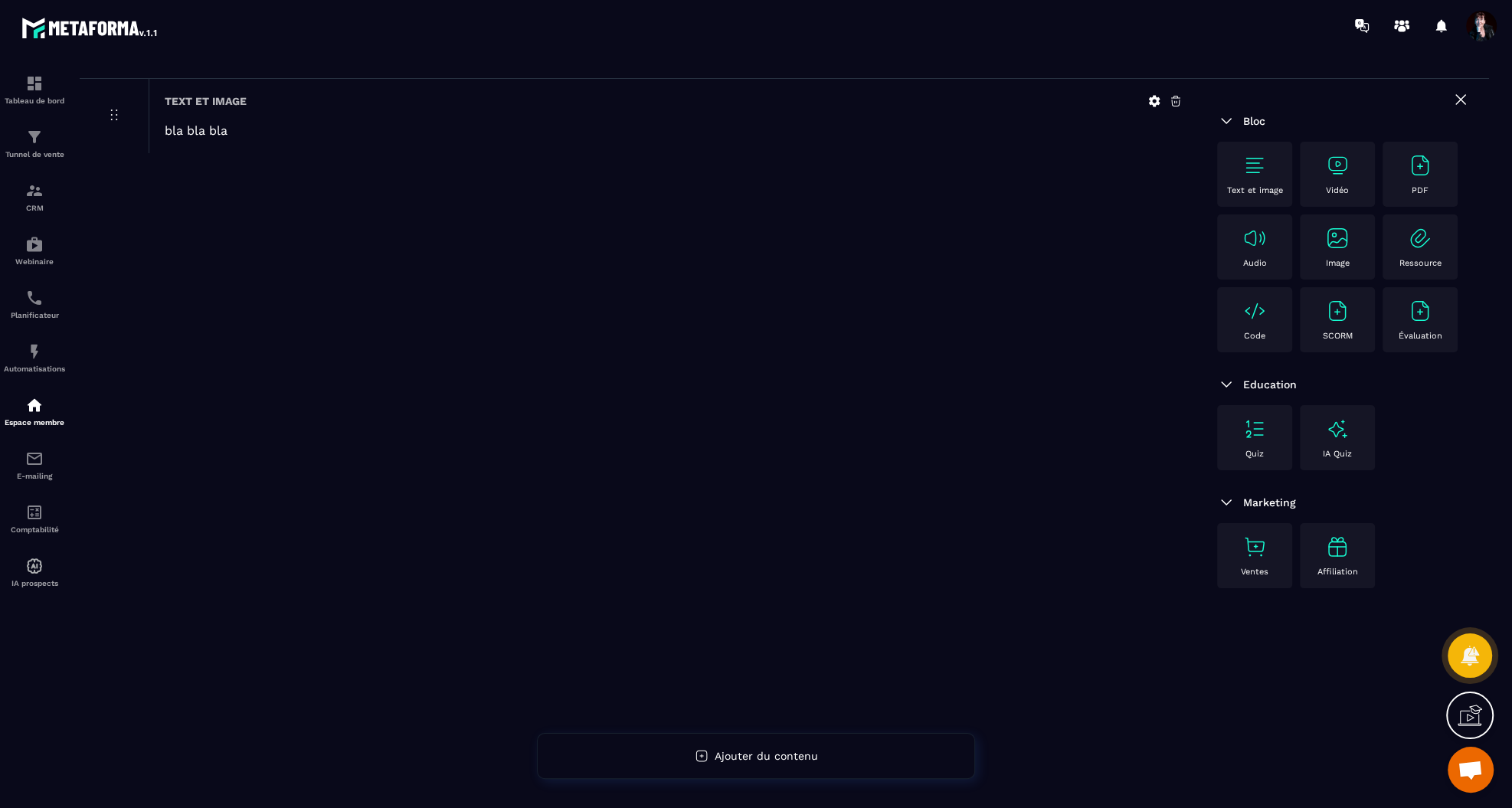
click at [1415, 173] on img at bounding box center [1420, 166] width 25 height 25
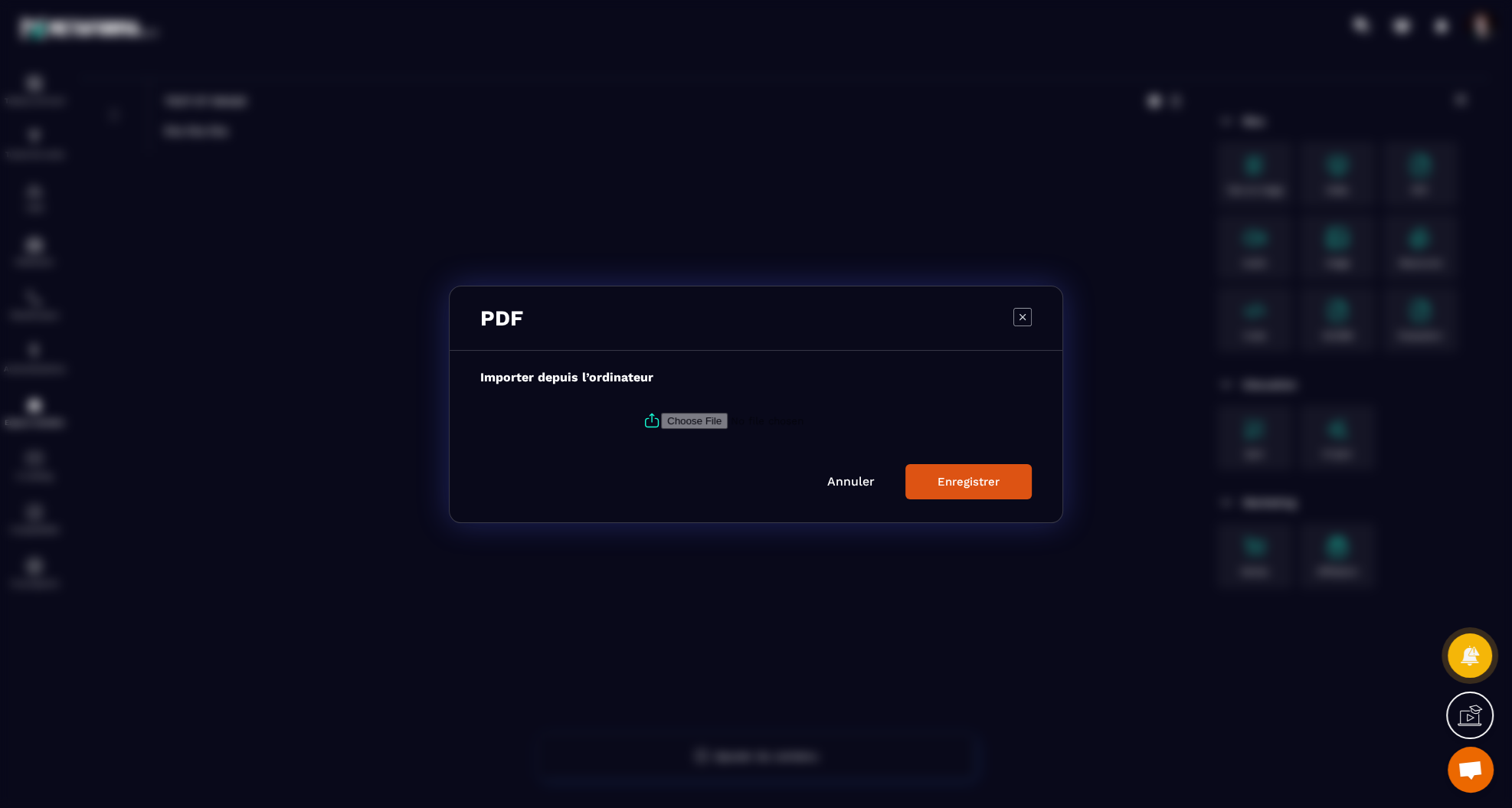
click at [652, 420] on icon "Modal window" at bounding box center [652, 421] width 19 height 19
click at [661, 420] on input "Modal window" at bounding box center [765, 420] width 208 height 16
click at [649, 420] on icon "Modal window" at bounding box center [651, 418] width 3 height 9
click at [661, 420] on input "Modal window" at bounding box center [765, 420] width 208 height 16
type input "**********"
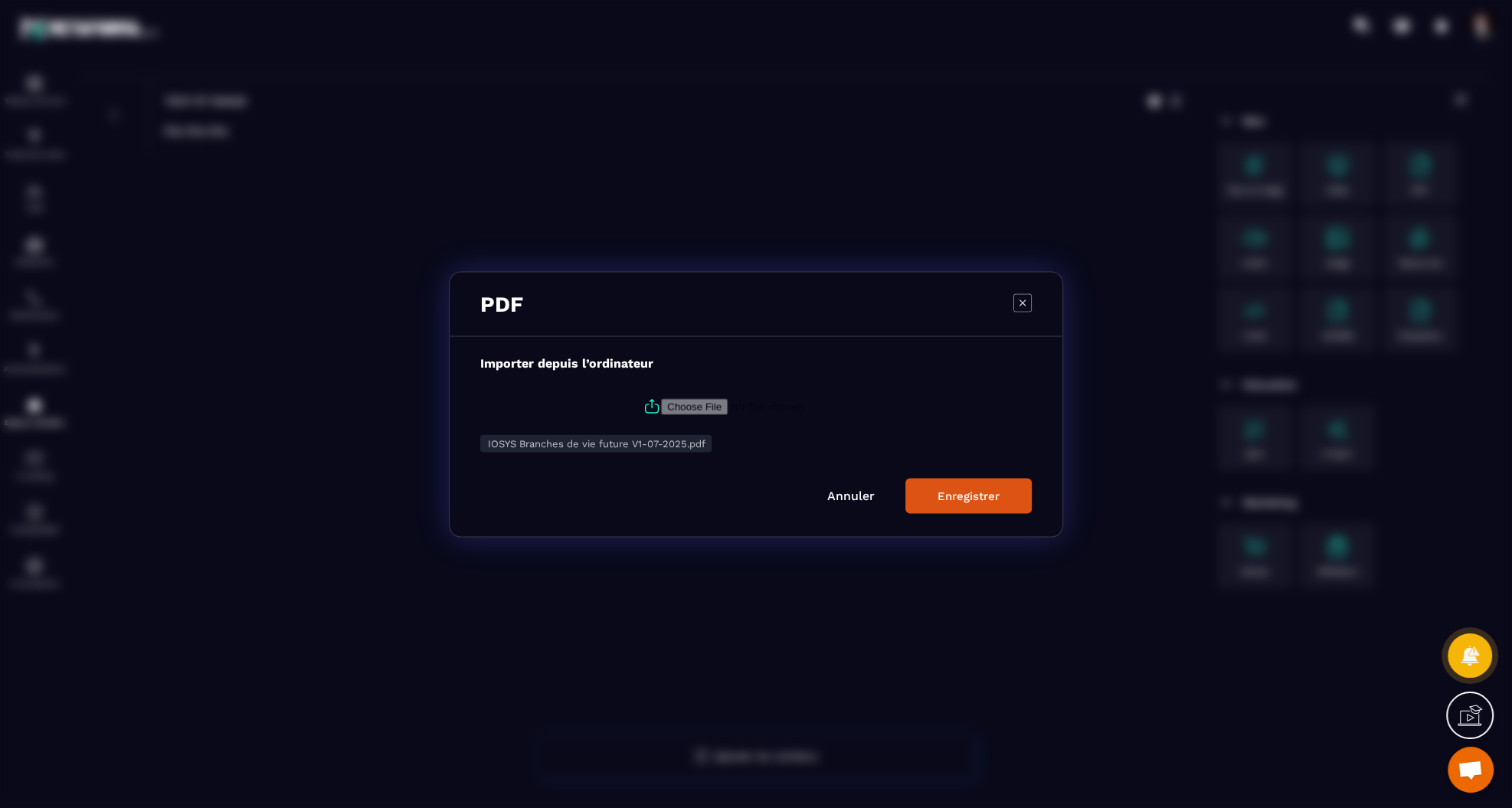
click at [1005, 499] on button "Enregistrer" at bounding box center [968, 495] width 126 height 35
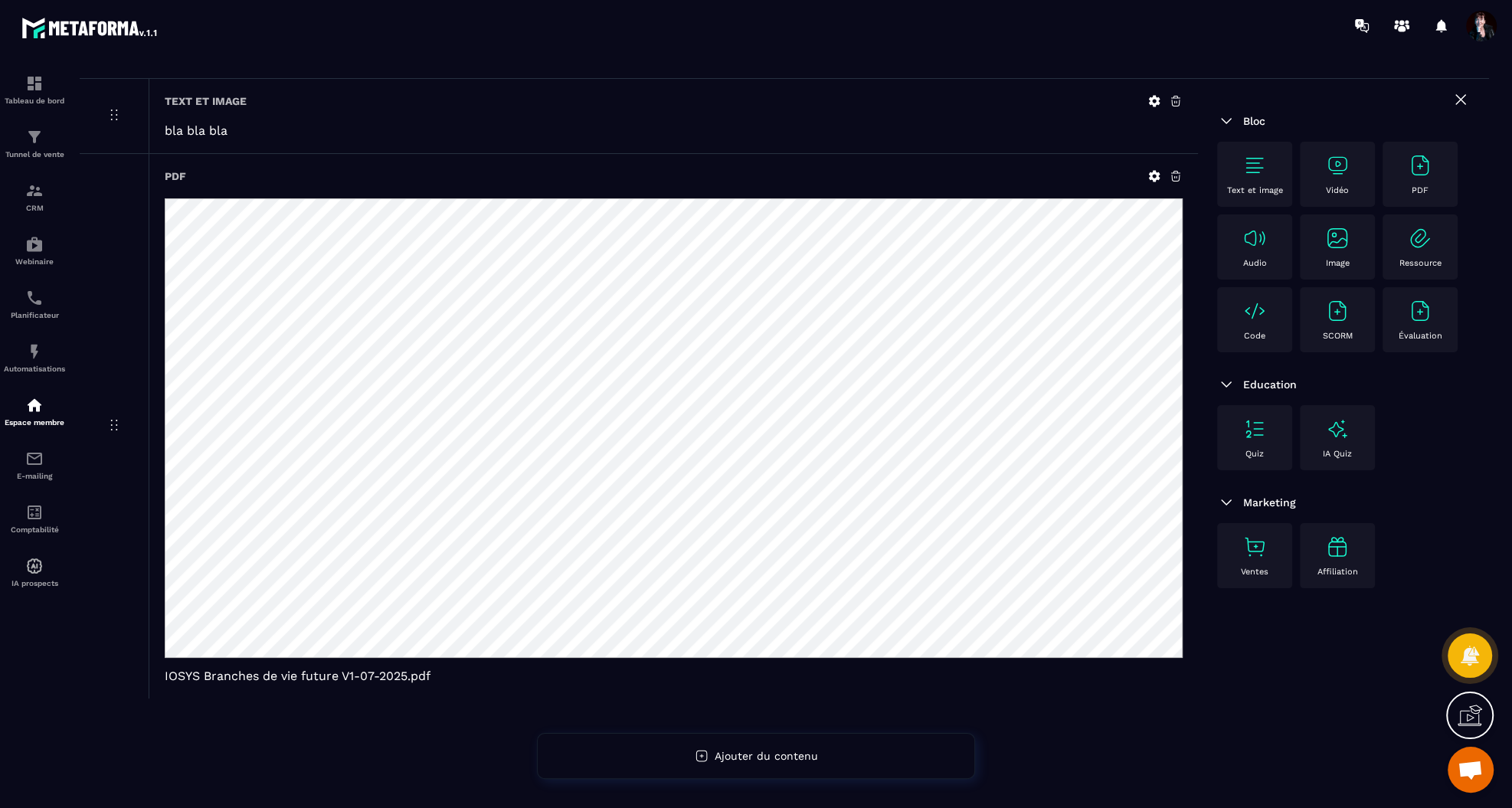
click at [1416, 230] on img at bounding box center [1420, 238] width 25 height 25
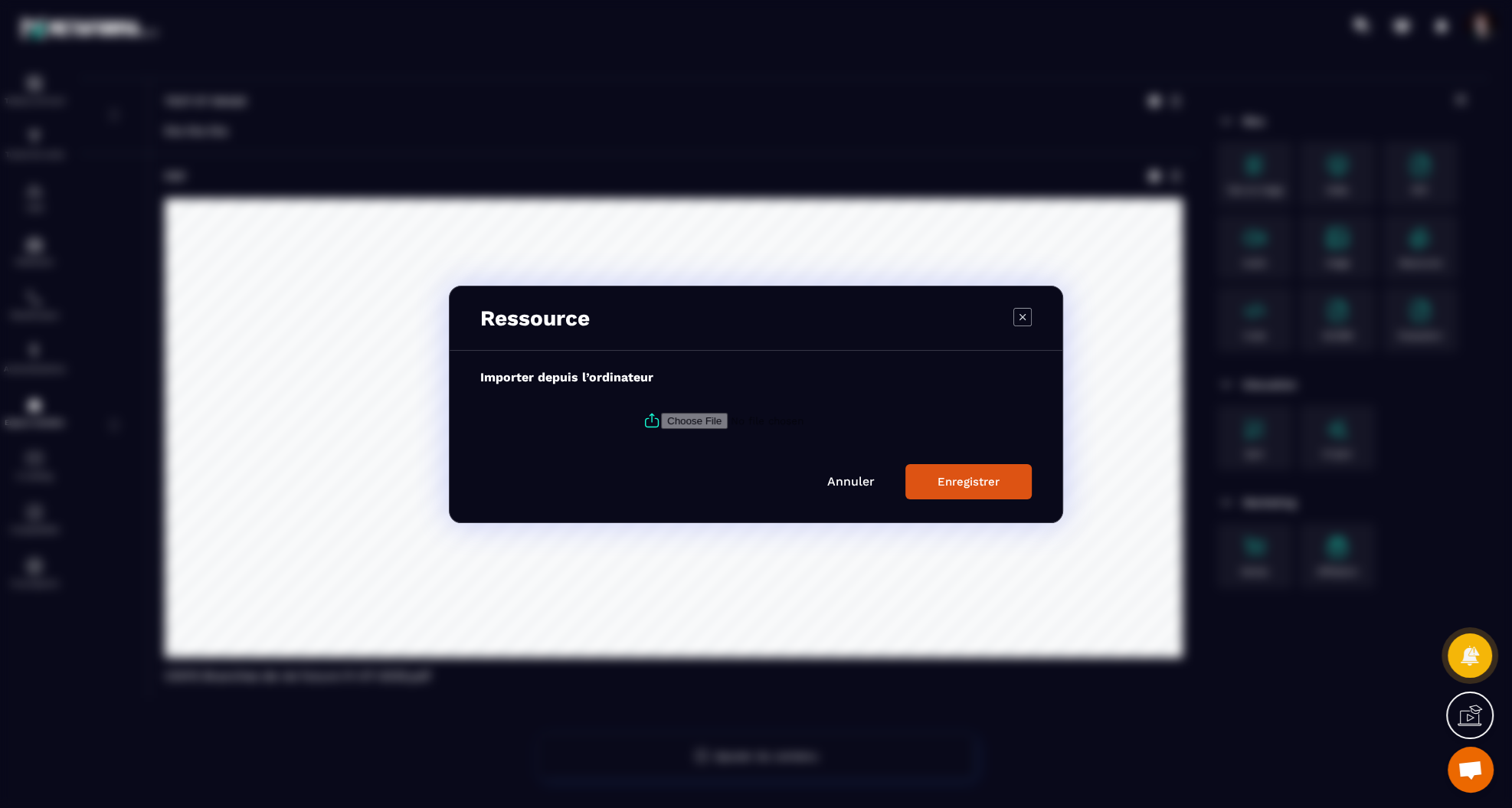
click at [649, 422] on icon "Modal window" at bounding box center [651, 418] width 3 height 9
click at [661, 422] on input "Modal window" at bounding box center [765, 420] width 208 height 16
type input "**********"
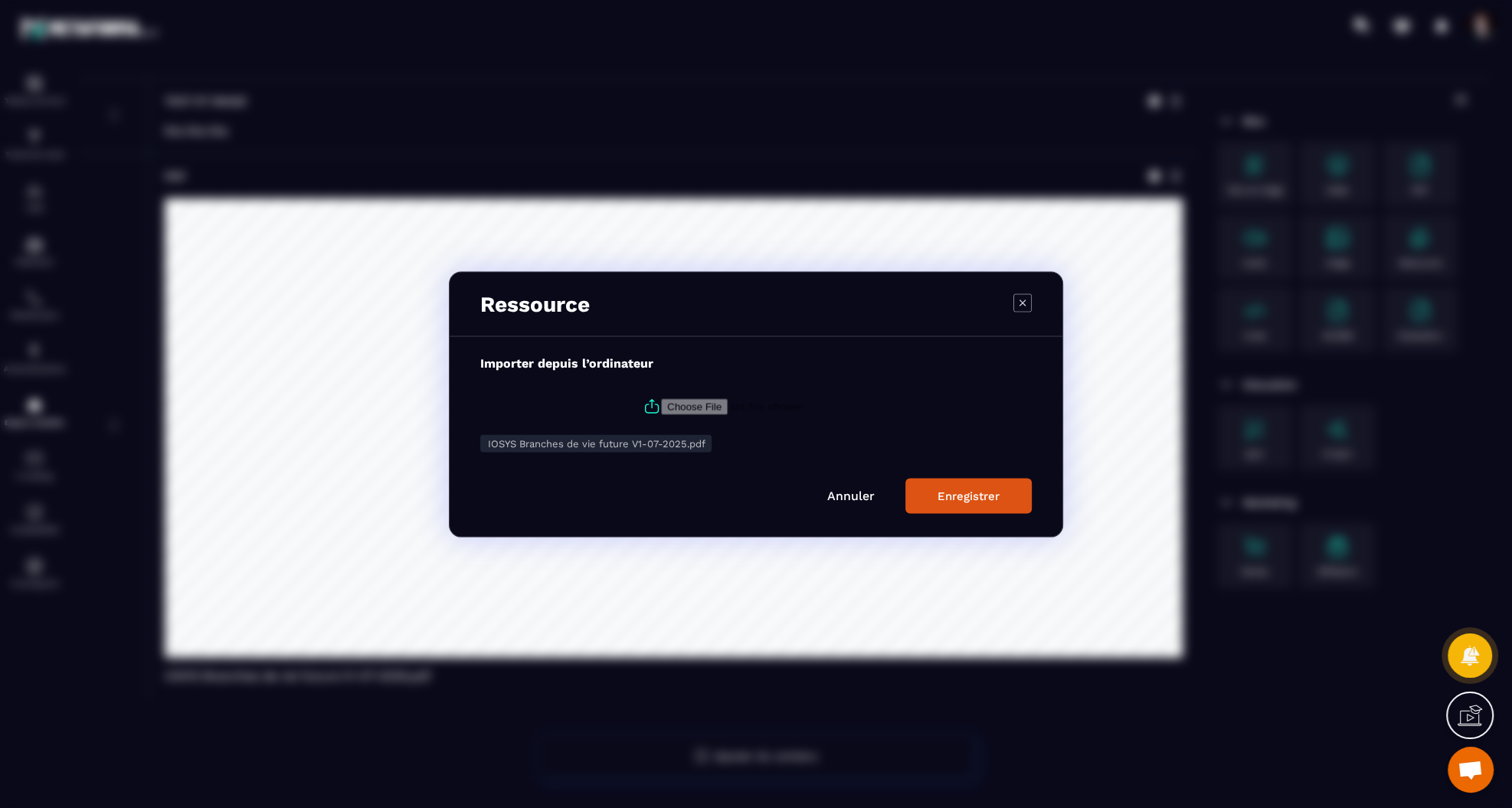
click at [967, 496] on div "Enregistrer" at bounding box center [968, 496] width 62 height 14
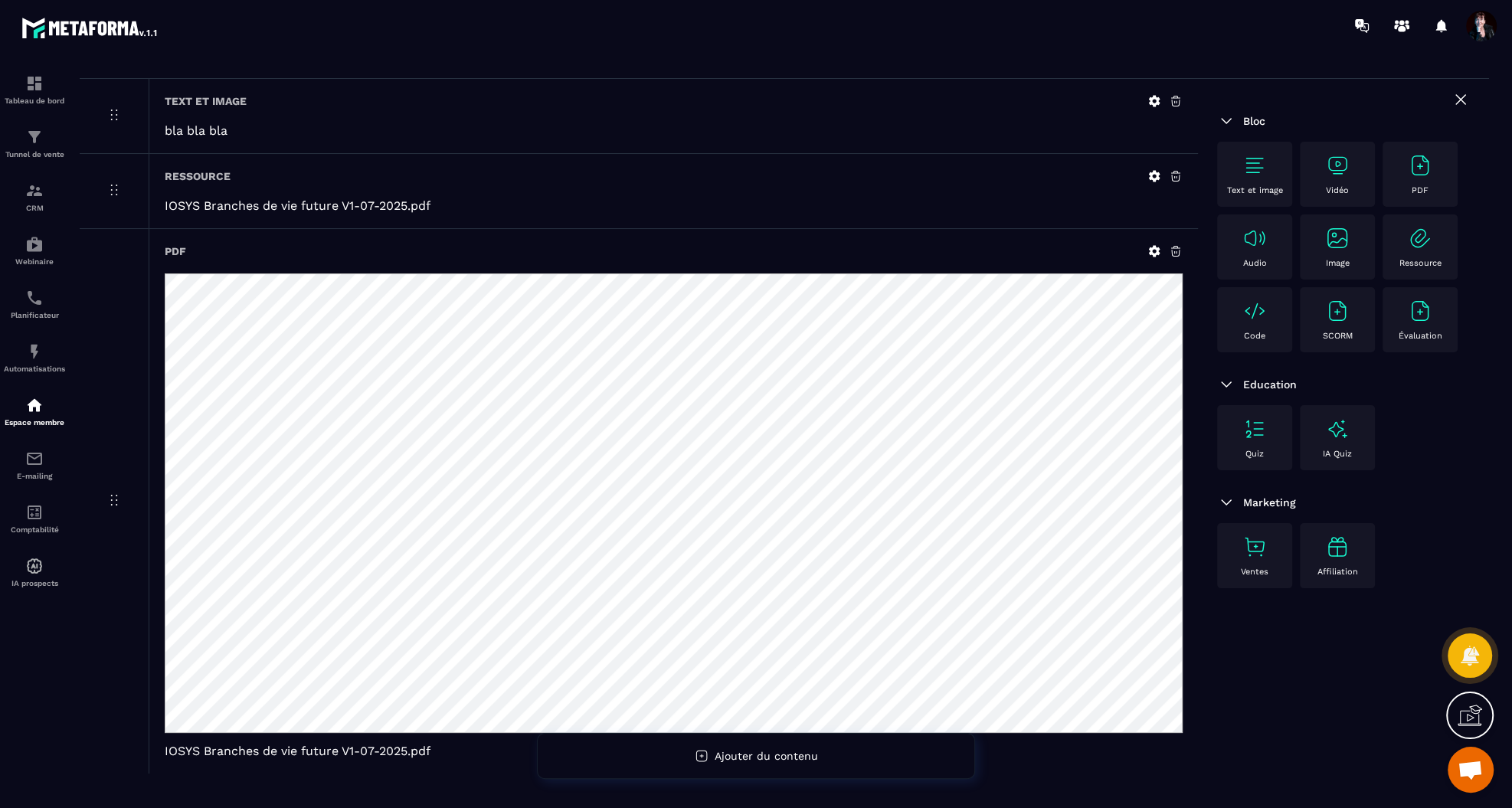
drag, startPoint x: 112, startPoint y: 730, endPoint x: 118, endPoint y: 312, distance: 418.0
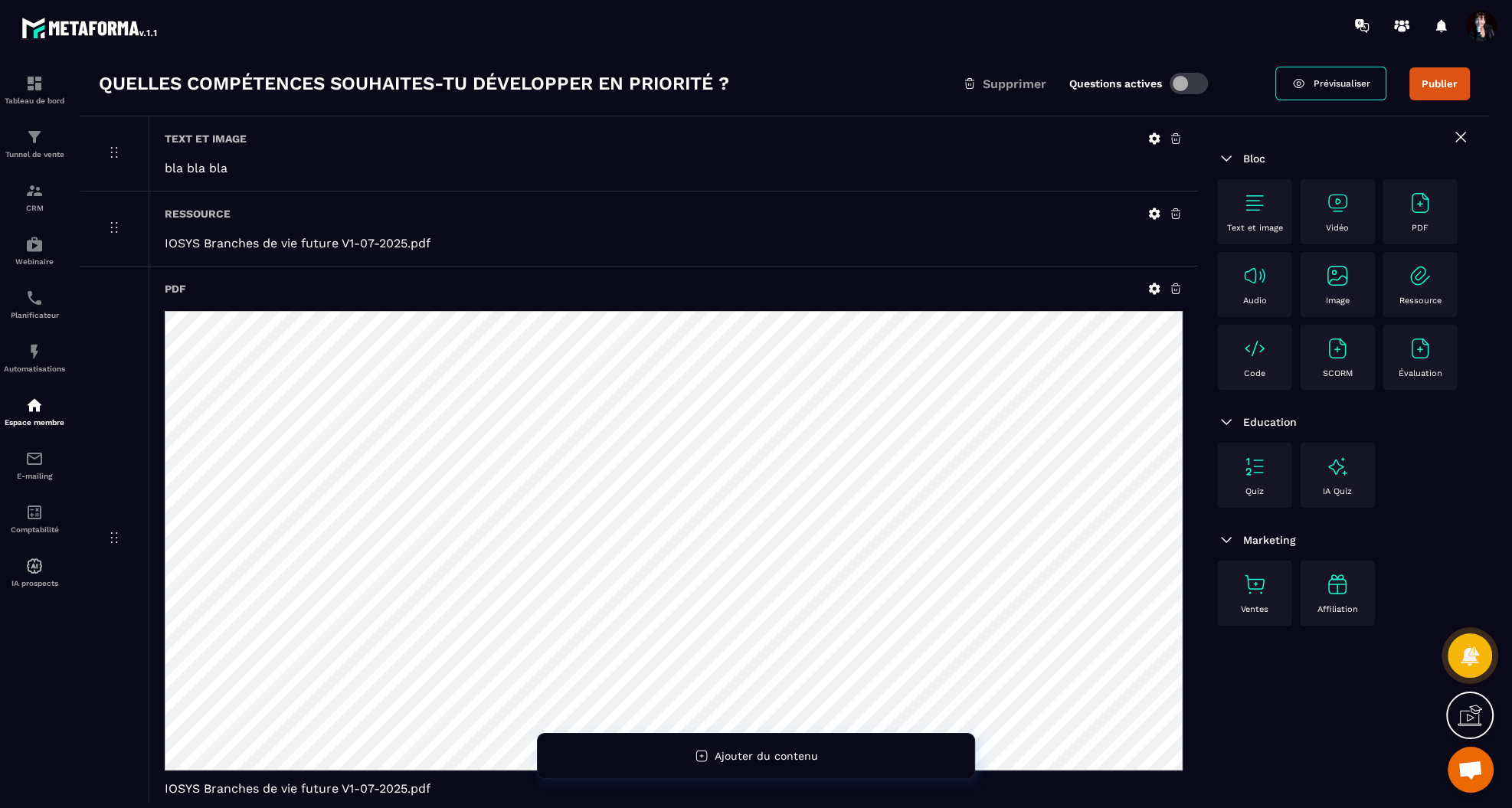
scroll to position [0, 0]
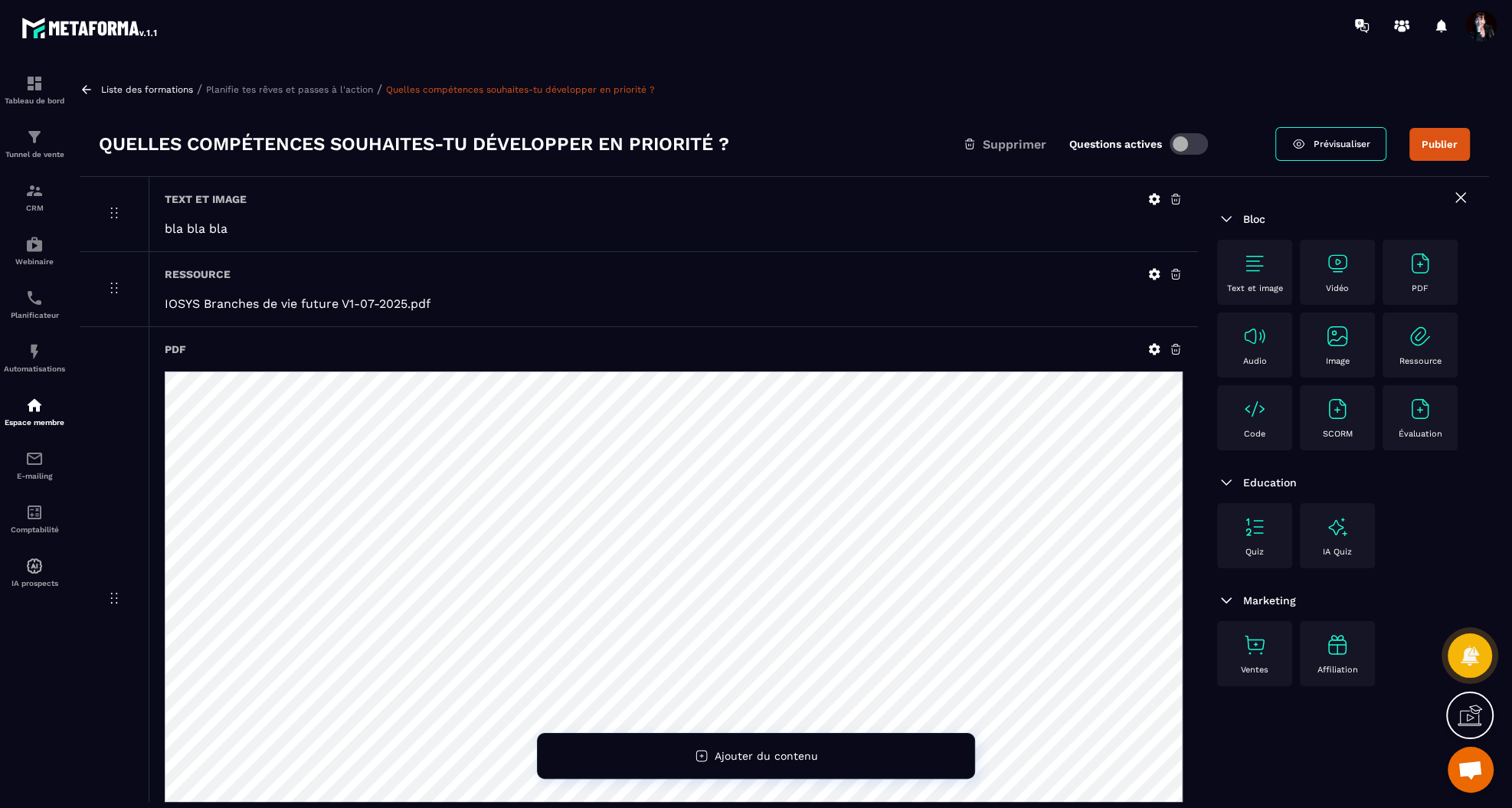
click at [304, 87] on p "Planifie tes rêves et passes à l'action" at bounding box center [290, 90] width 167 height 11
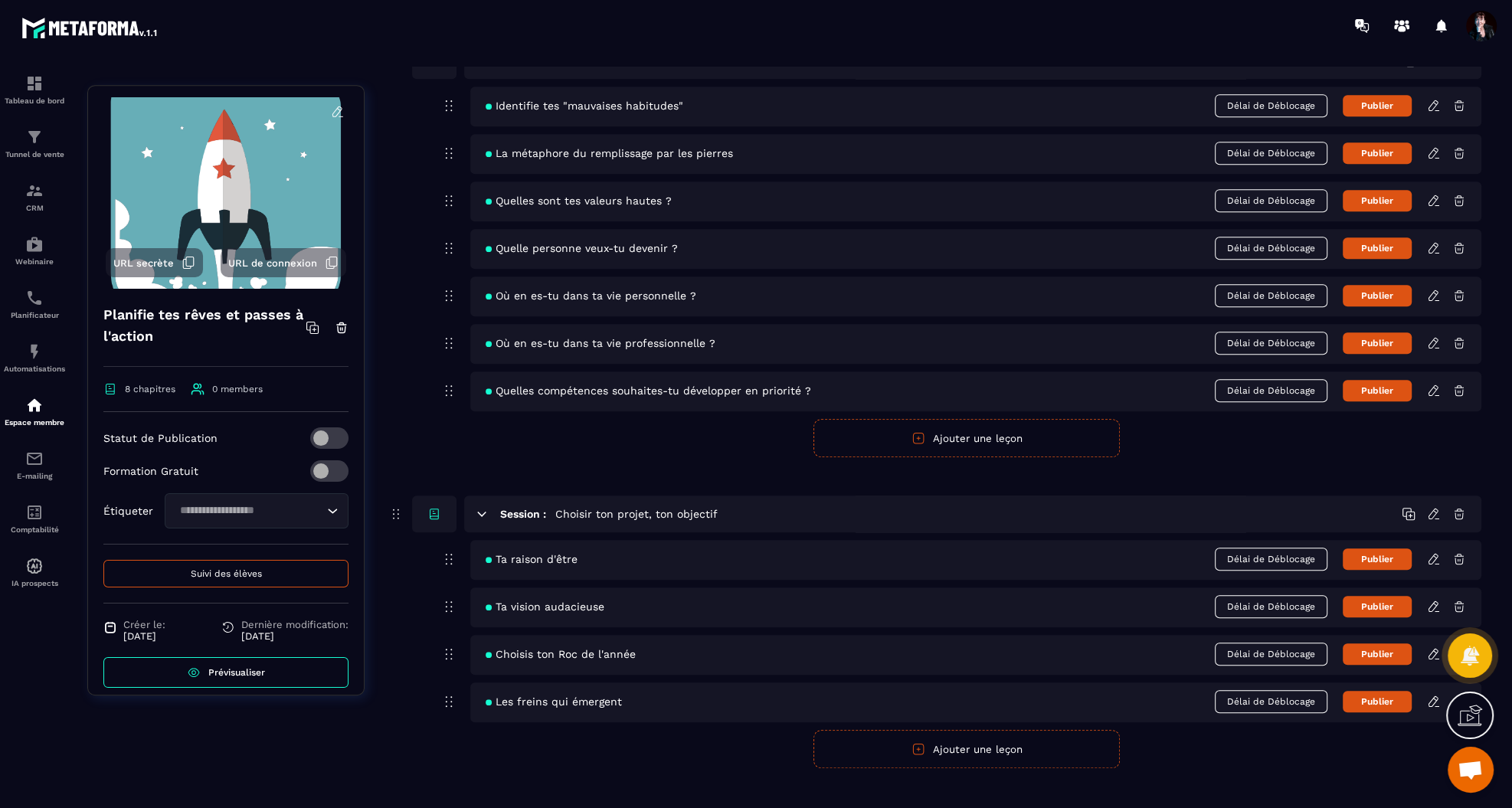
scroll to position [823, 0]
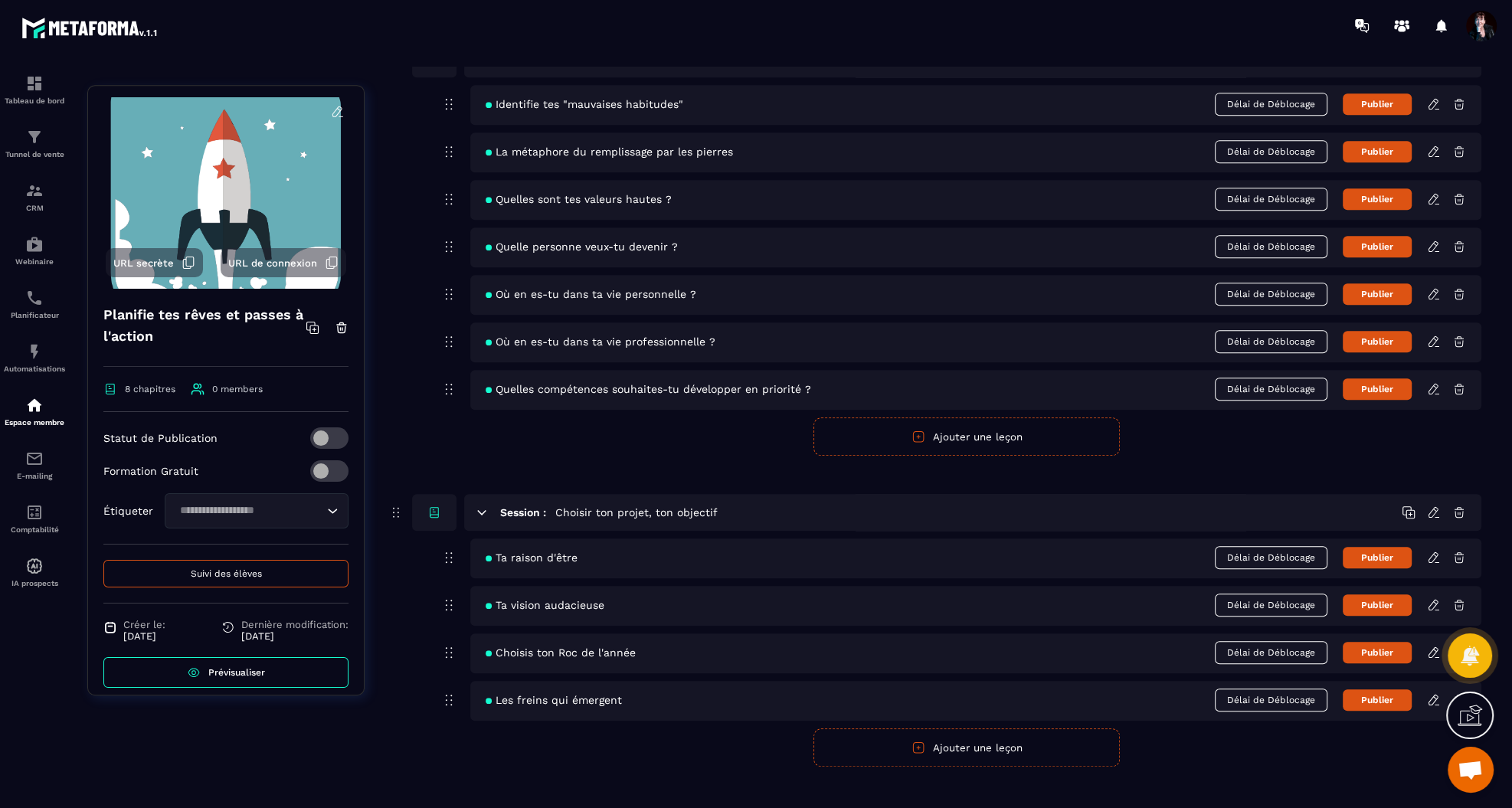
click at [1430, 335] on icon at bounding box center [1434, 341] width 14 height 14
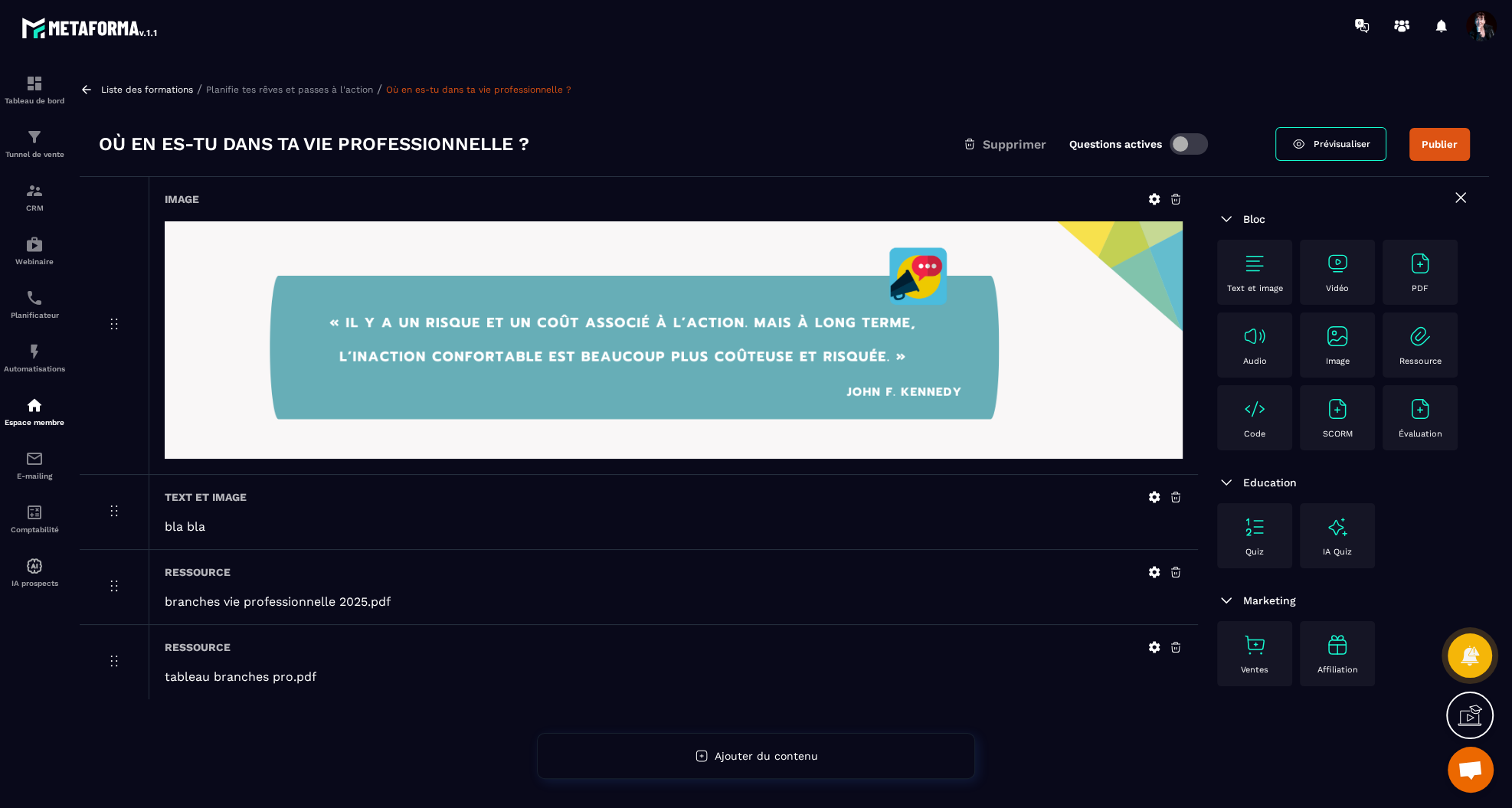
scroll to position [98, 0]
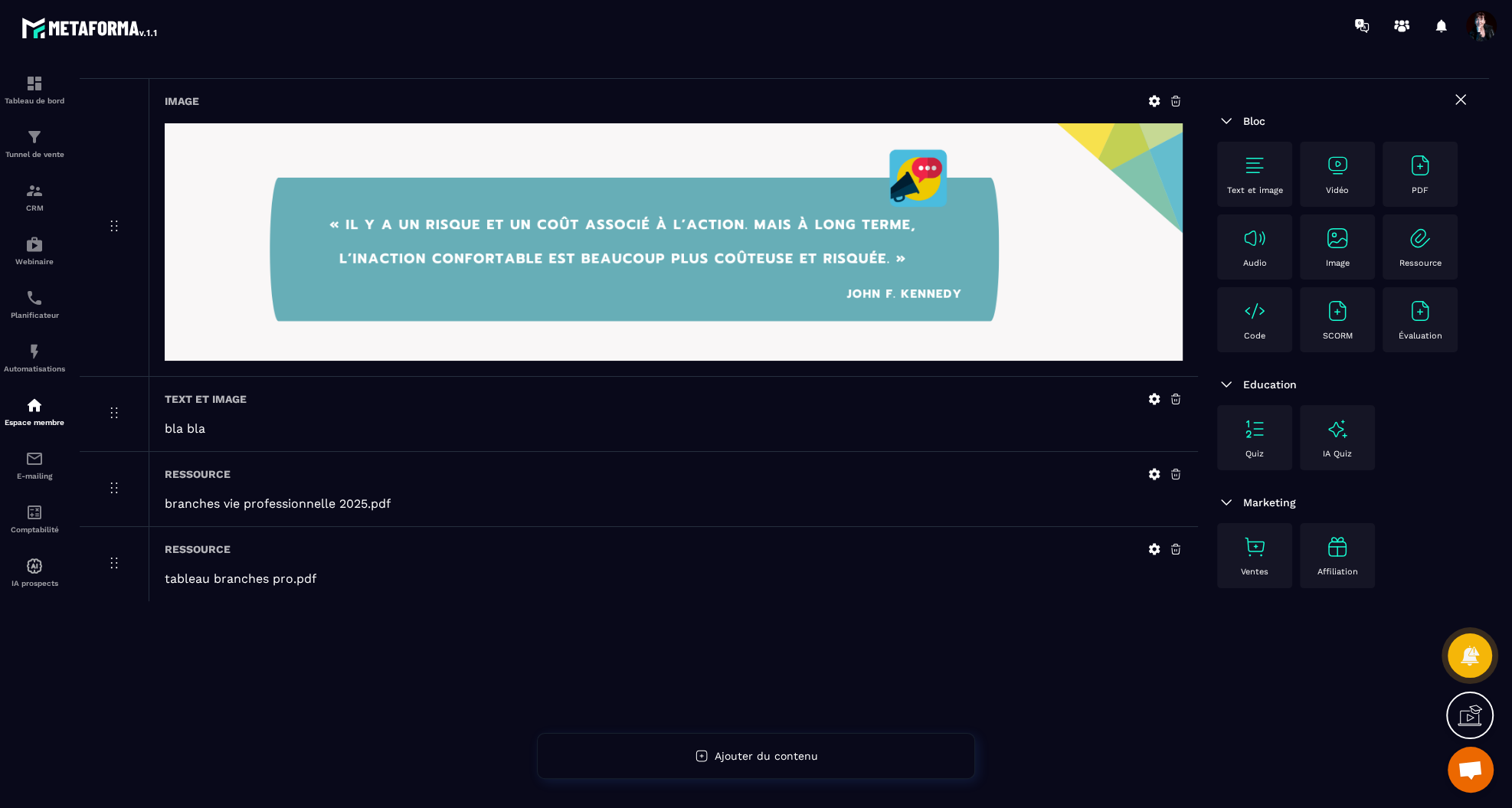
click at [1152, 474] on icon at bounding box center [1154, 474] width 14 height 14
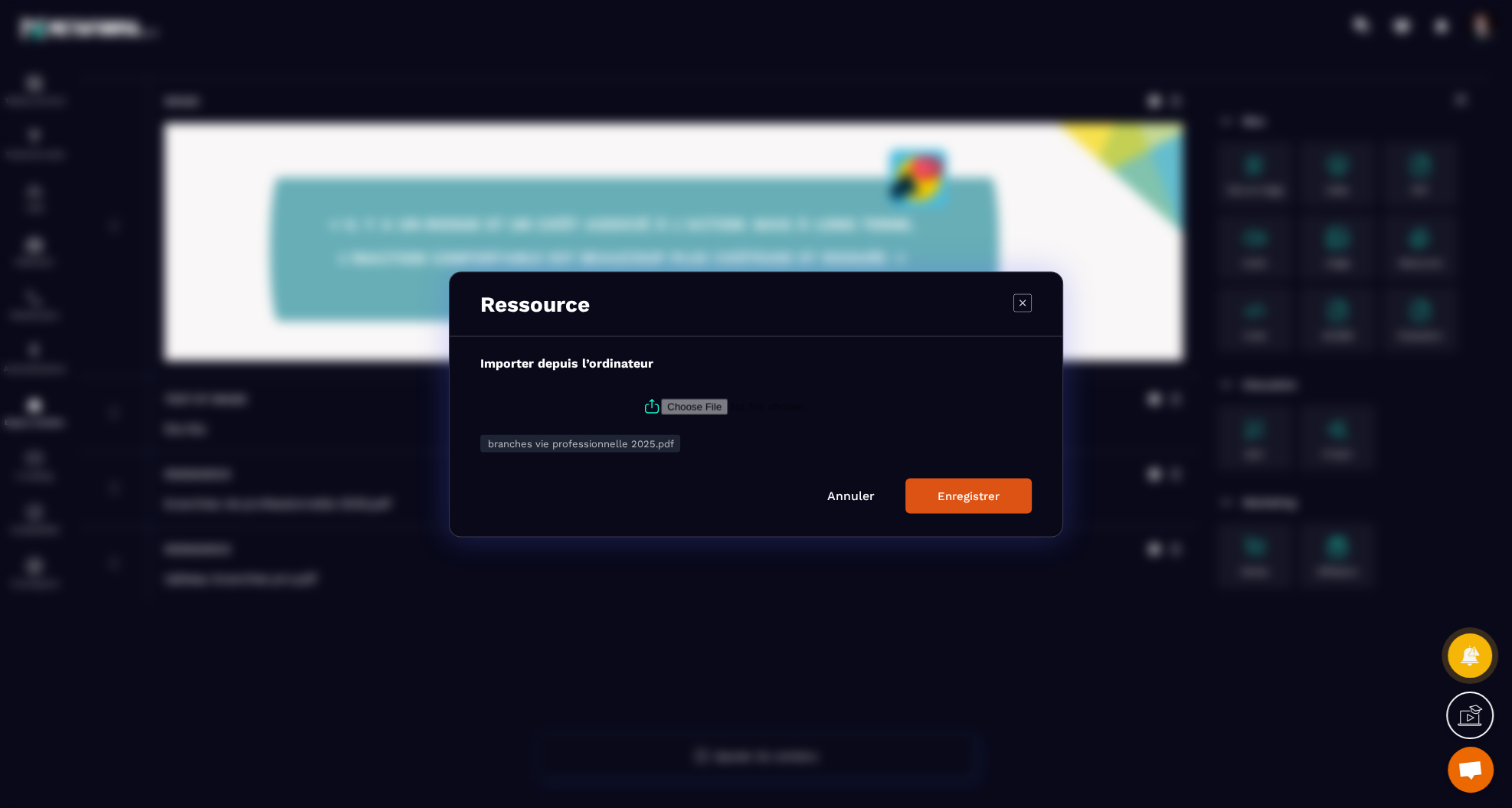
click at [650, 404] on icon "Modal window" at bounding box center [652, 406] width 19 height 19
click at [661, 404] on input "Modal window" at bounding box center [765, 406] width 208 height 16
type input "**********"
click at [988, 502] on div "Enregistrer" at bounding box center [968, 496] width 62 height 14
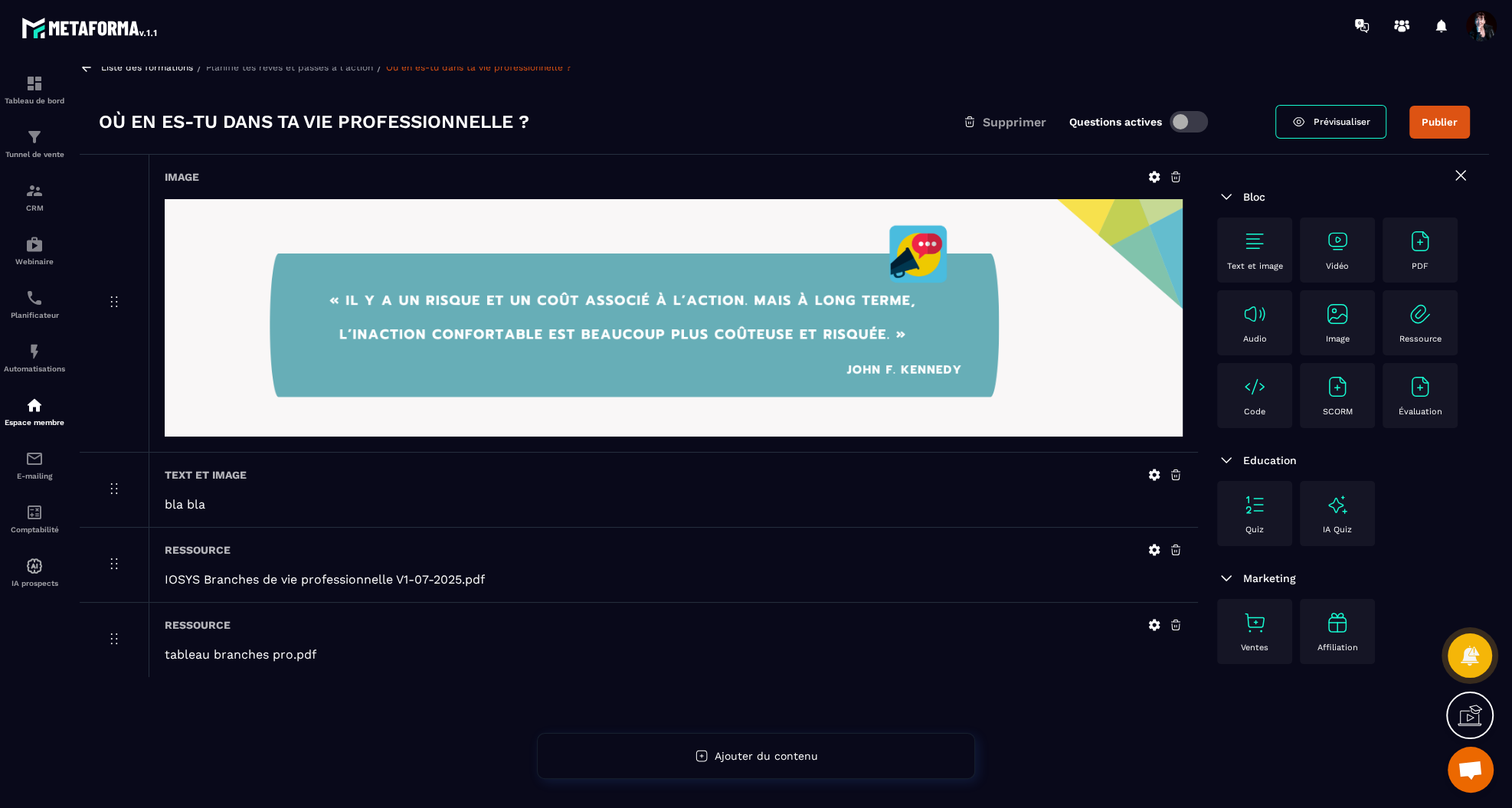
scroll to position [0, 0]
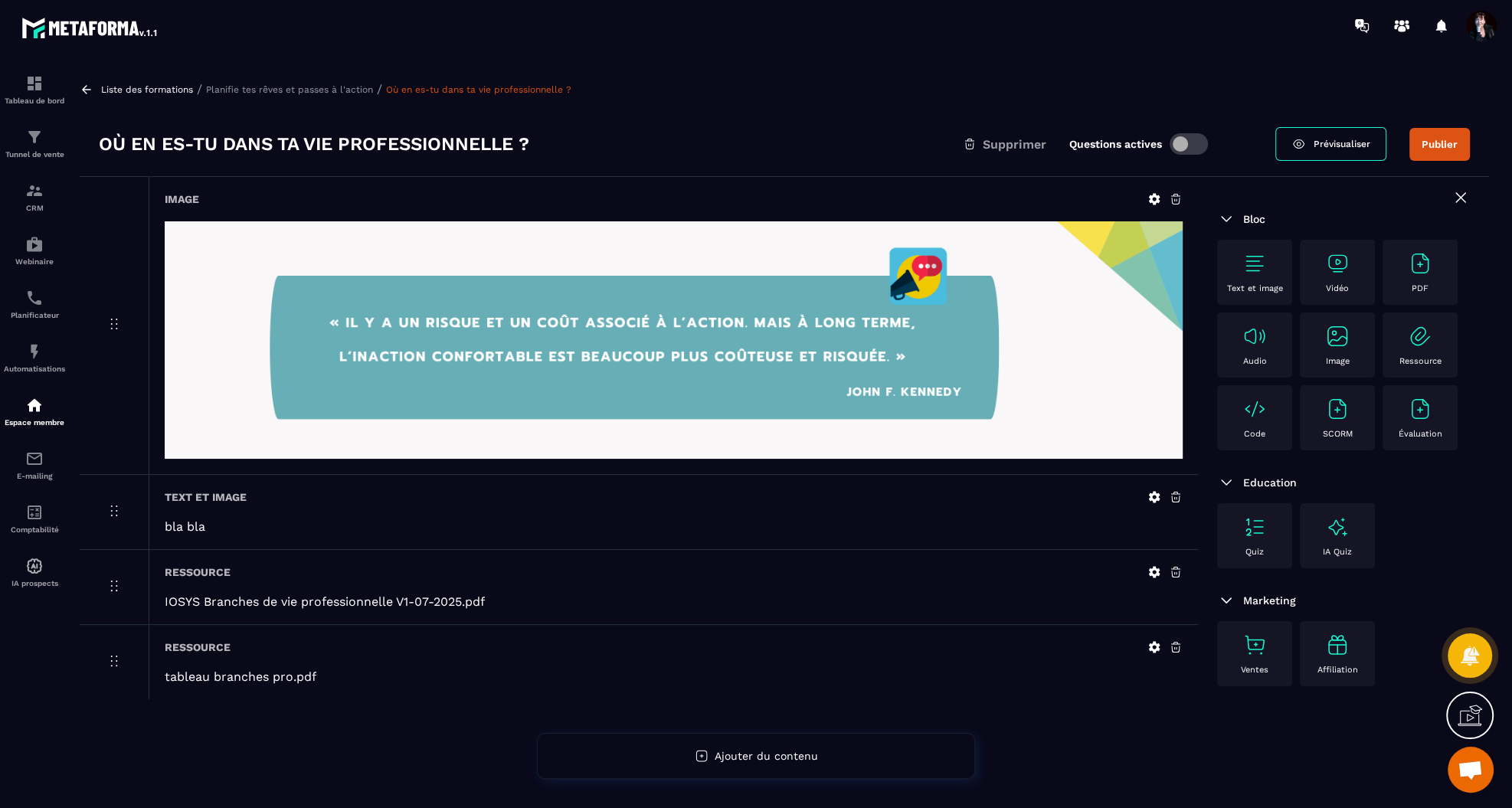
click at [344, 84] on p "Planifie tes rêves et passes à l'action" at bounding box center [290, 90] width 167 height 11
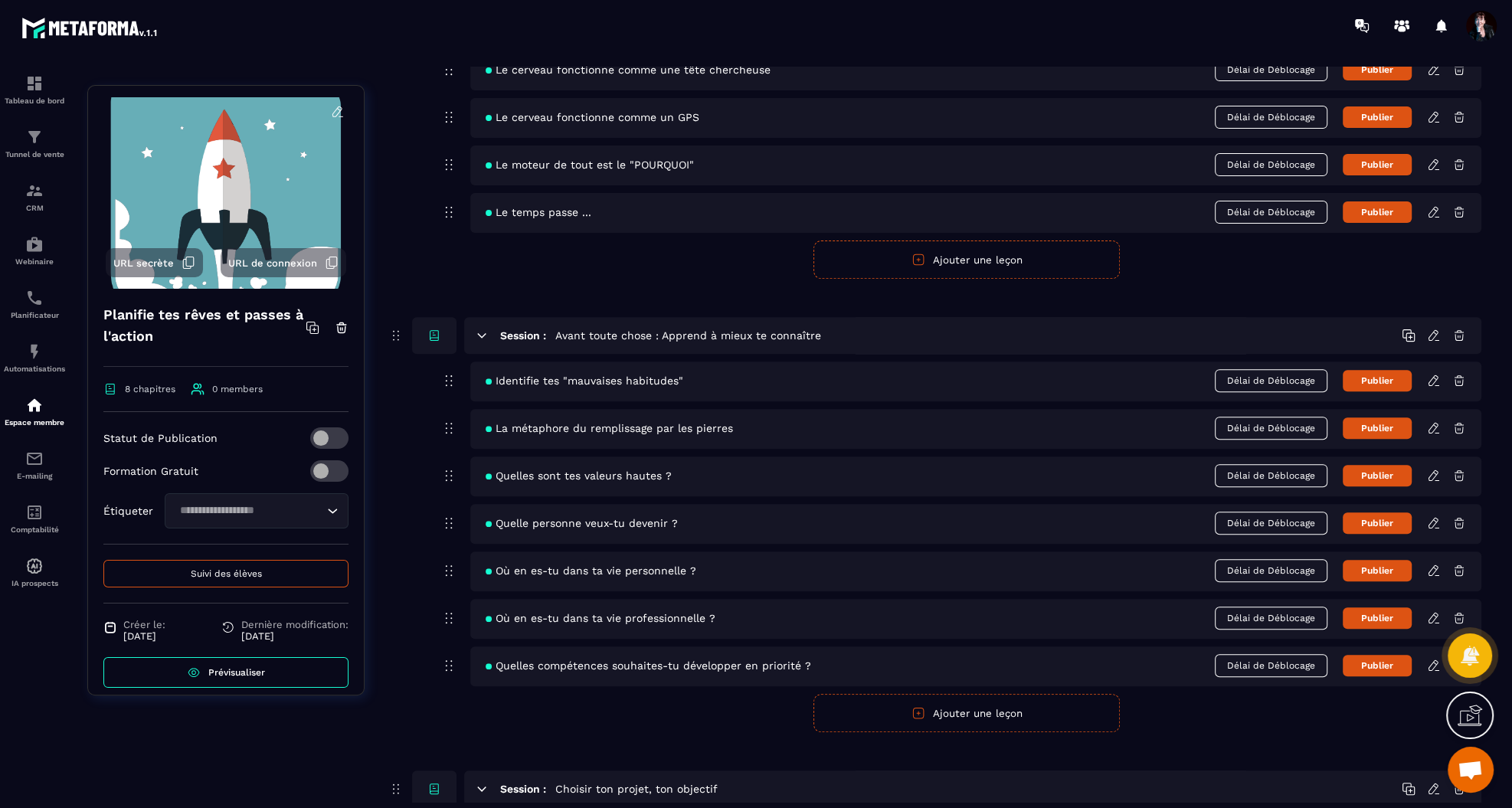
scroll to position [563, 0]
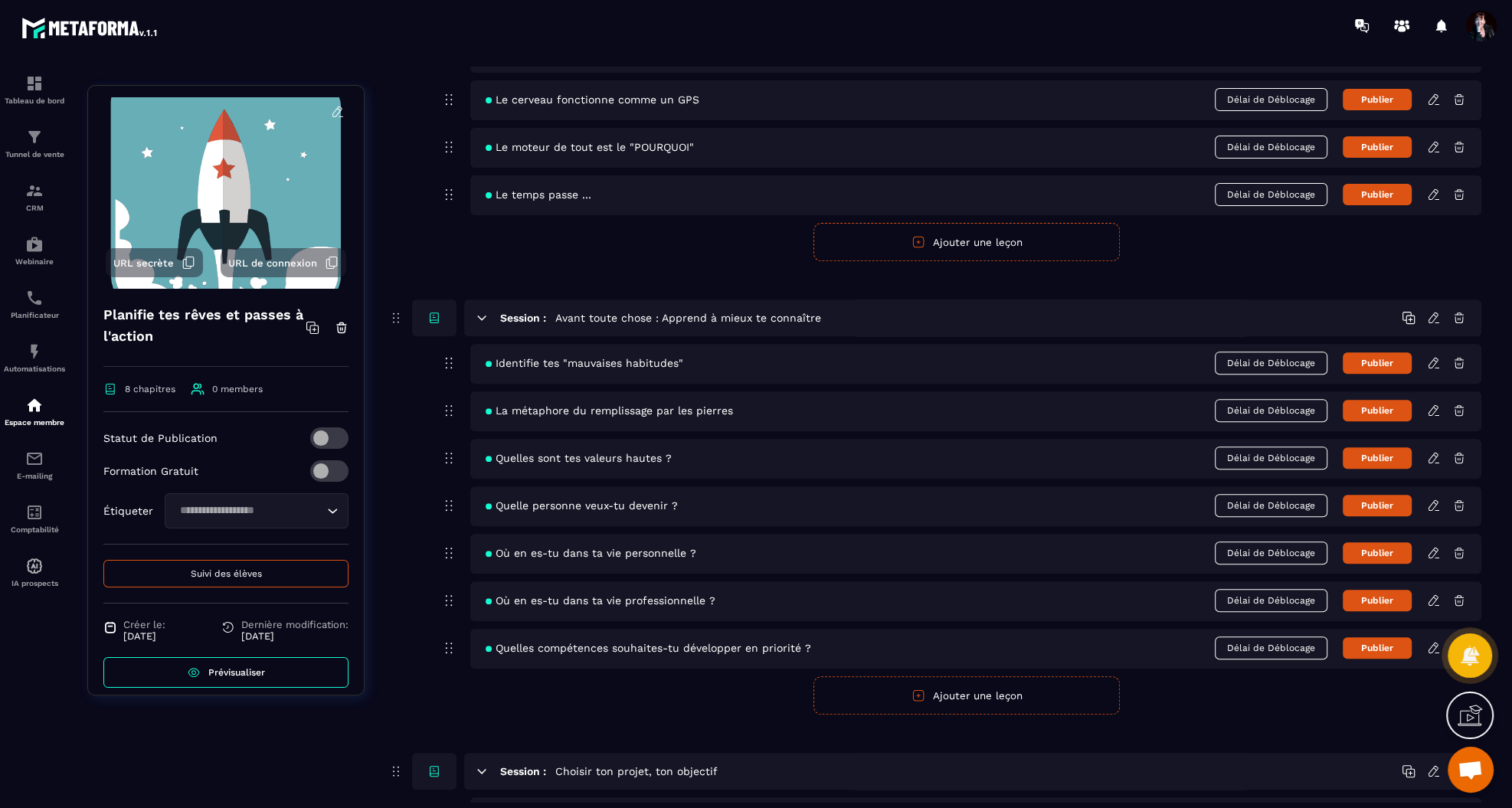
click at [1435, 550] on icon at bounding box center [1434, 553] width 14 height 14
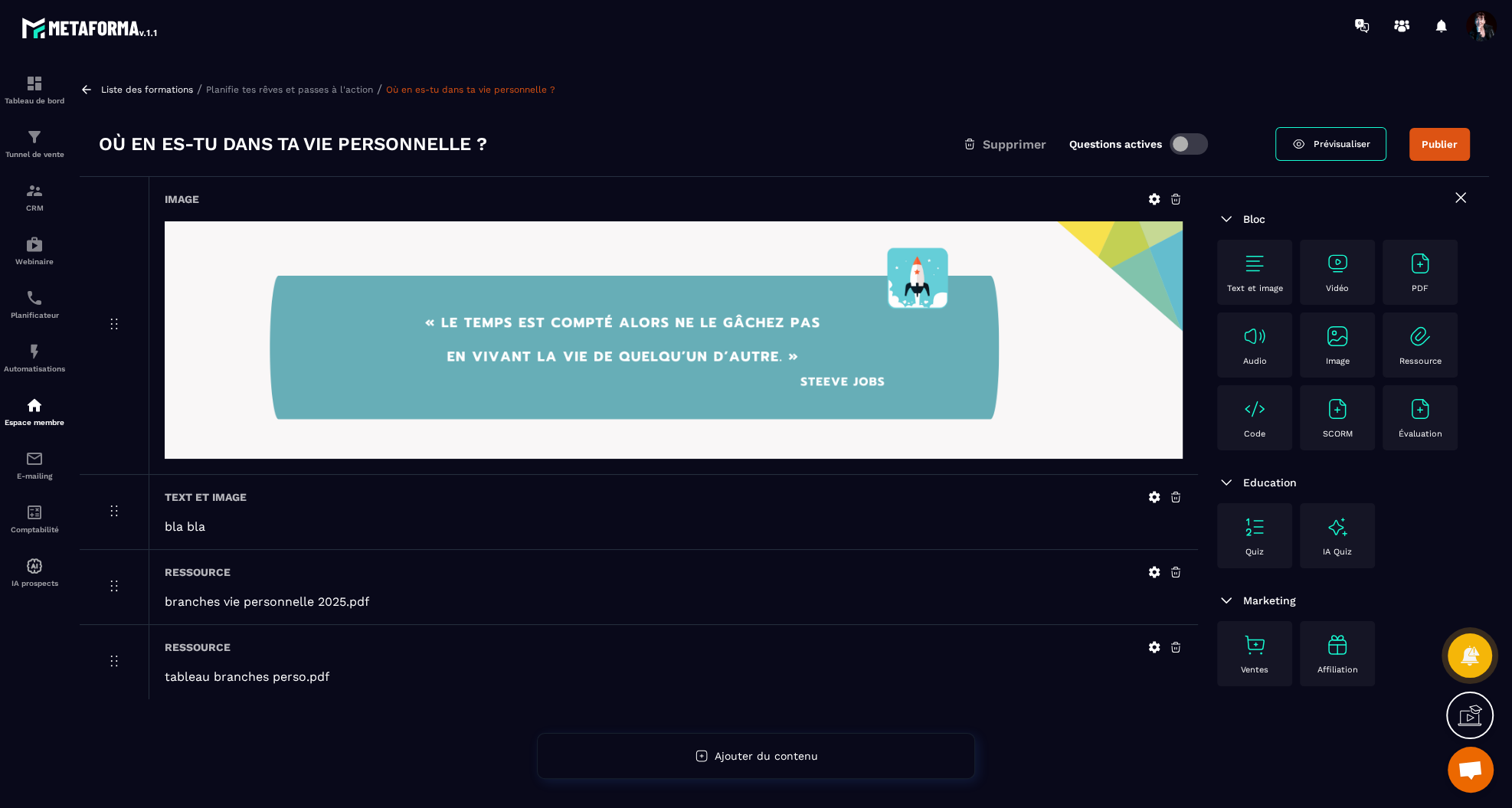
click at [1154, 571] on icon at bounding box center [1154, 573] width 14 height 14
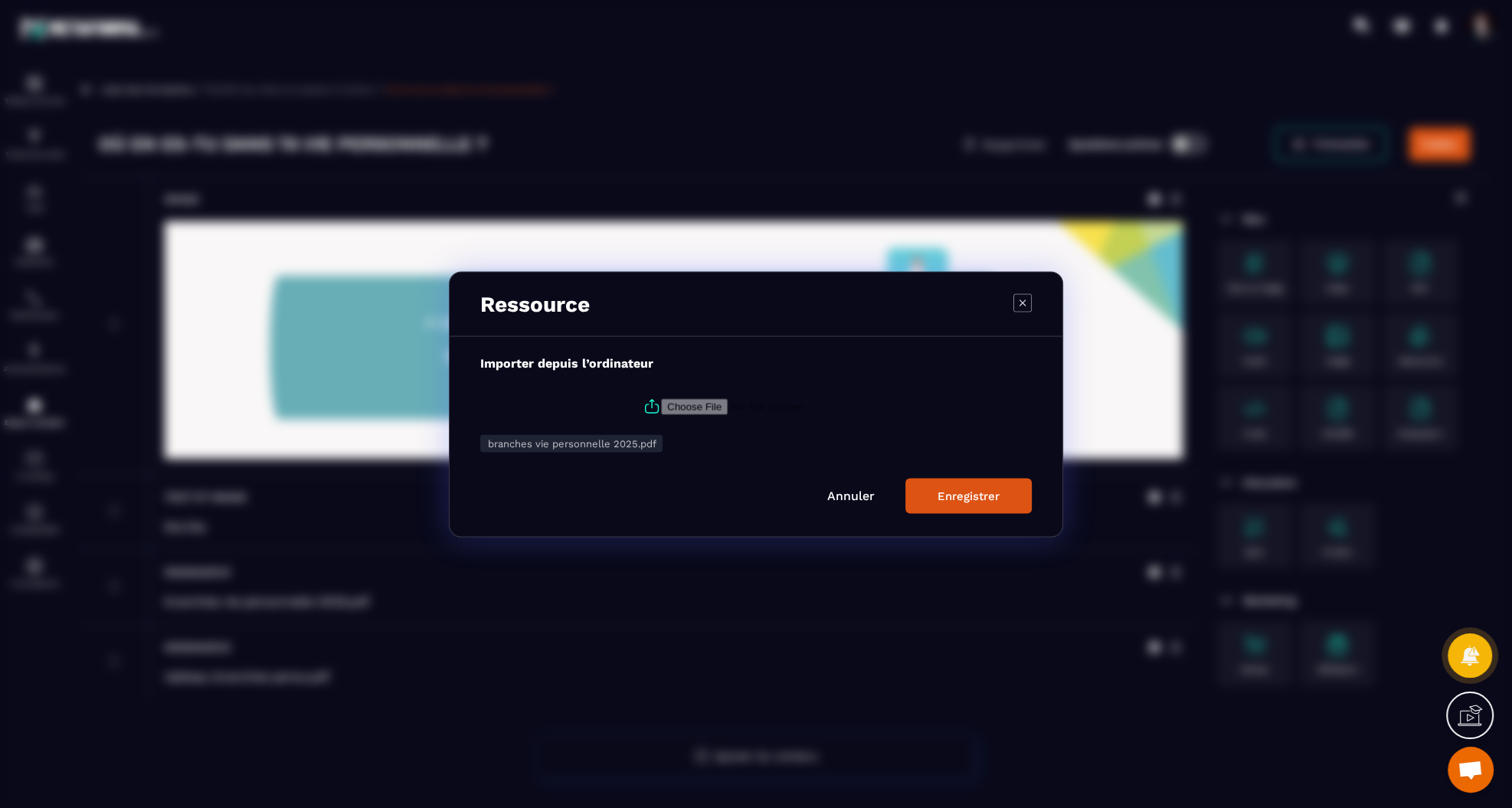
click at [649, 403] on icon "Modal window" at bounding box center [652, 406] width 19 height 19
click at [661, 403] on input "Modal window" at bounding box center [765, 406] width 208 height 16
type input "**********"
click at [980, 495] on div "Enregistrer" at bounding box center [968, 496] width 62 height 14
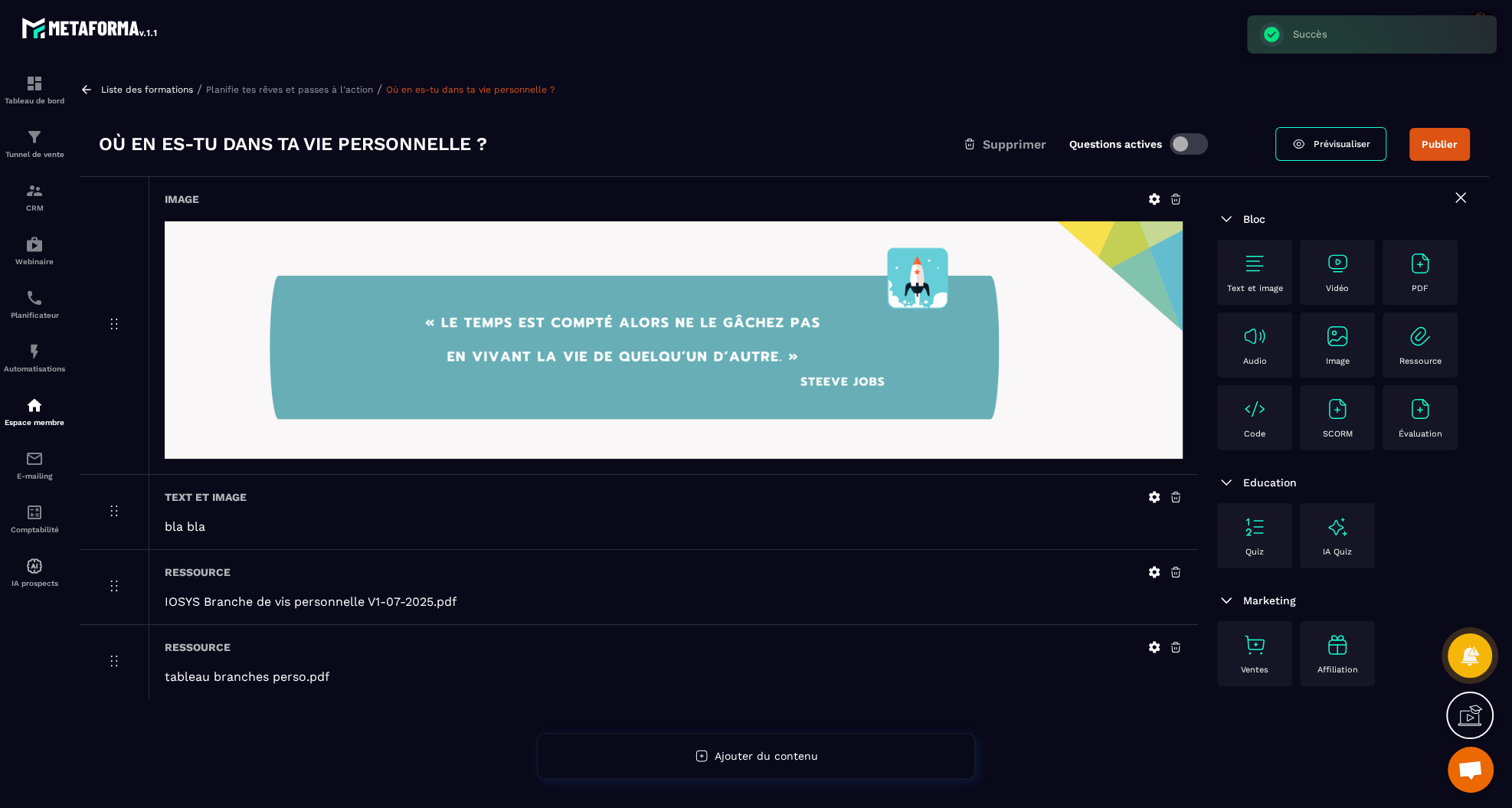
click at [1180, 146] on span at bounding box center [1188, 143] width 38 height 21
click at [319, 89] on p "Planifie tes rêves et passes à l'action" at bounding box center [290, 90] width 167 height 11
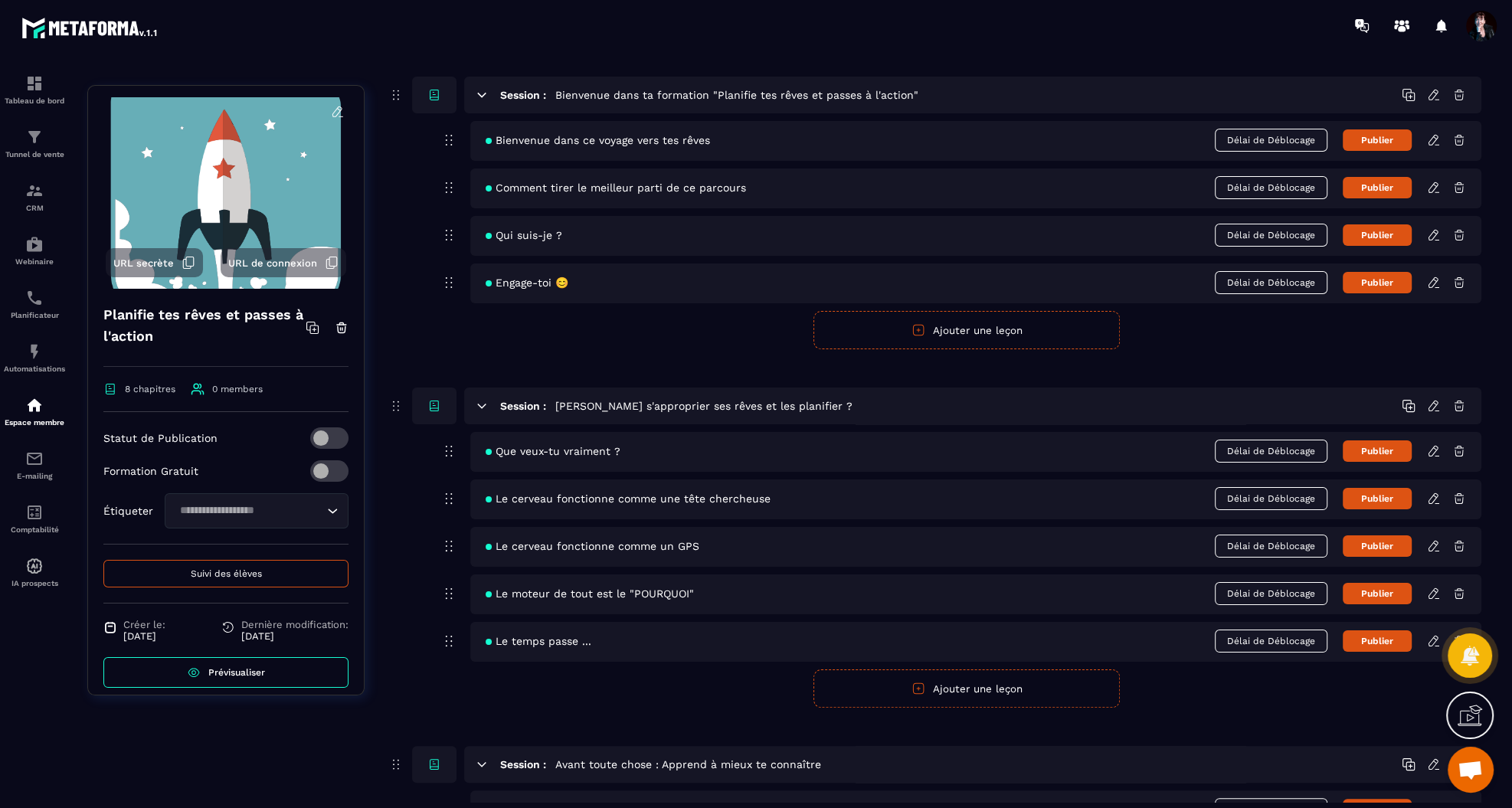
scroll to position [117, 0]
